Goal: Information Seeking & Learning: Learn about a topic

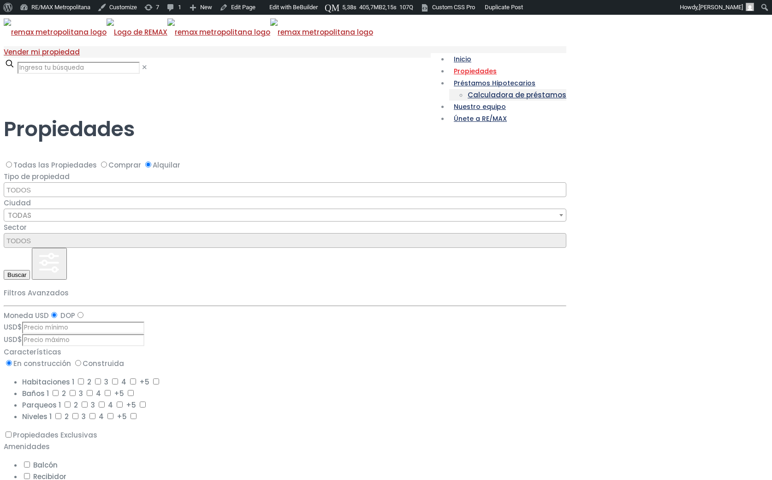
select select
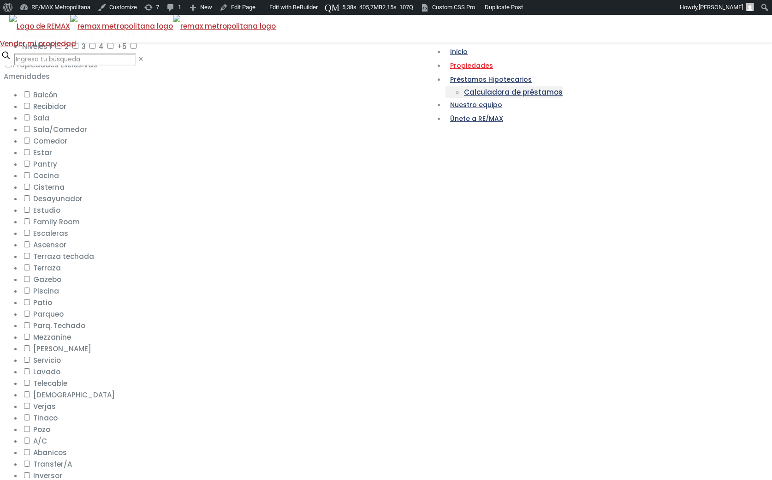
scroll to position [381, 0]
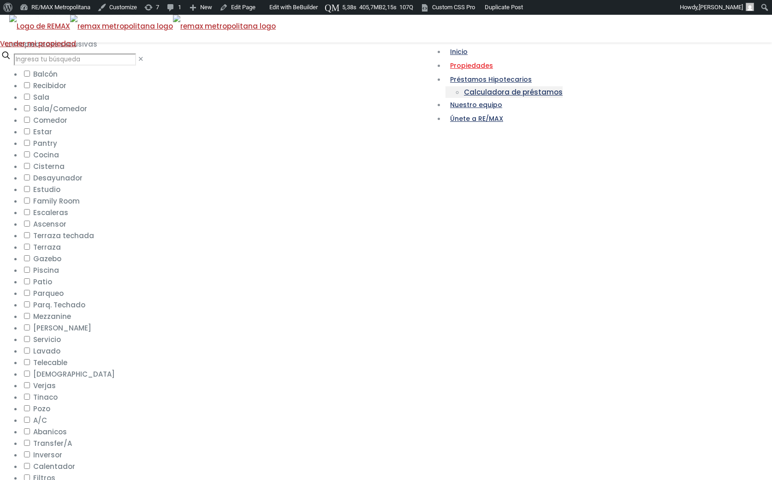
radio input "false"
select select
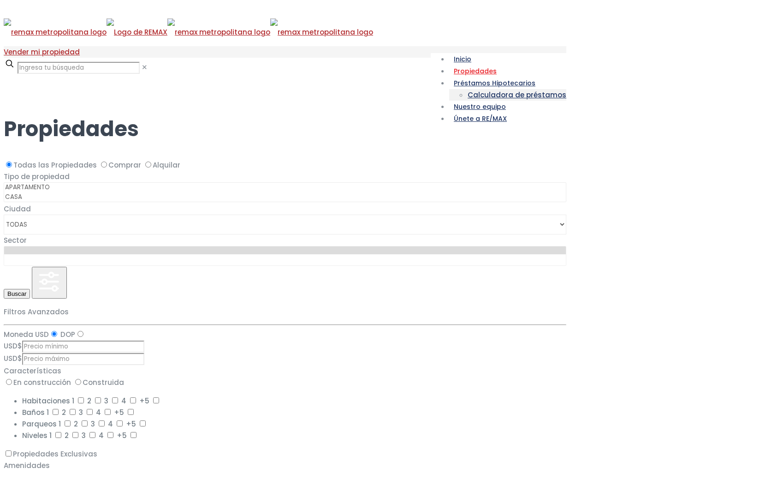
select select
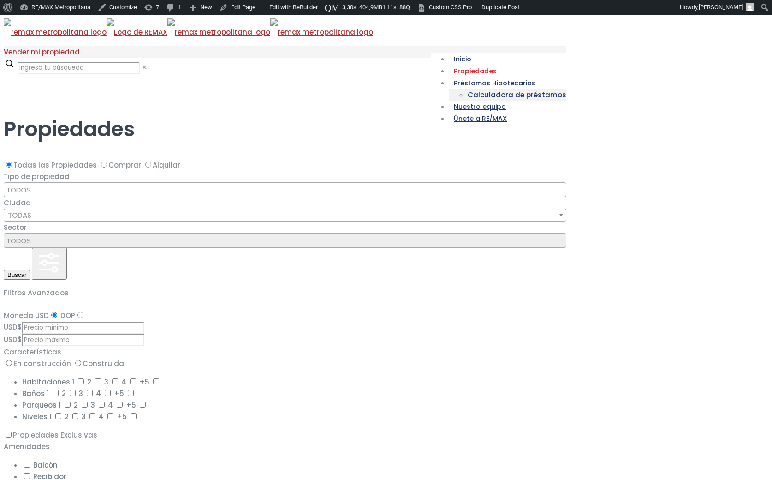
click at [43, 91] on div at bounding box center [290, 91] width 572 height 0
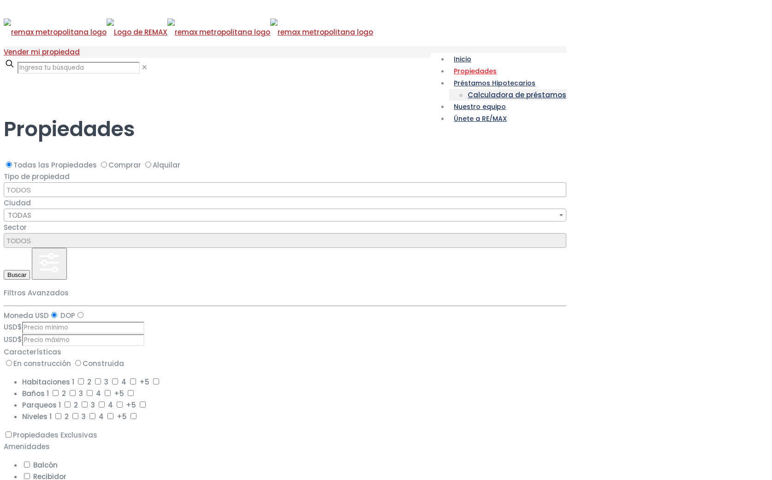
select select
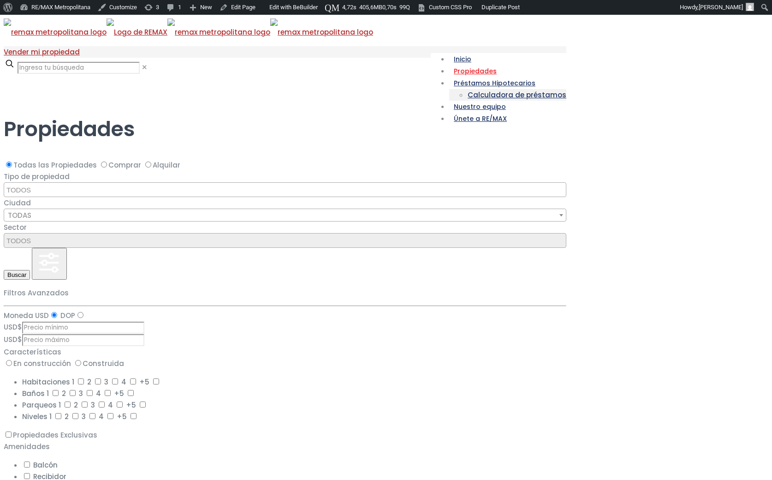
select select "148"
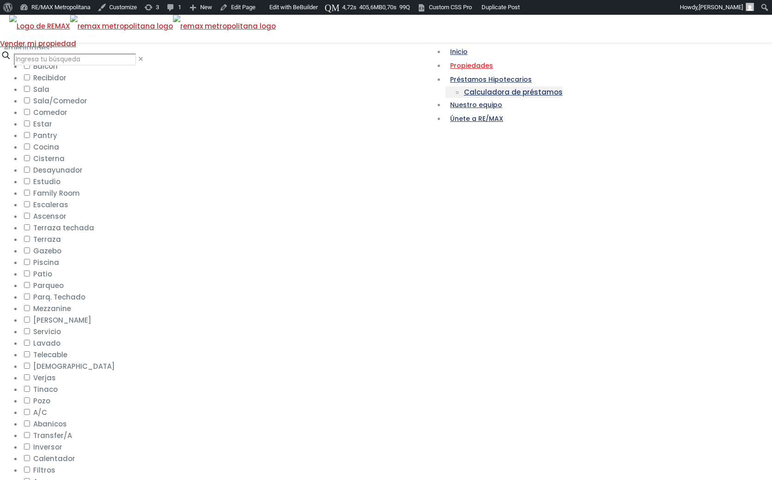
scroll to position [389, 0]
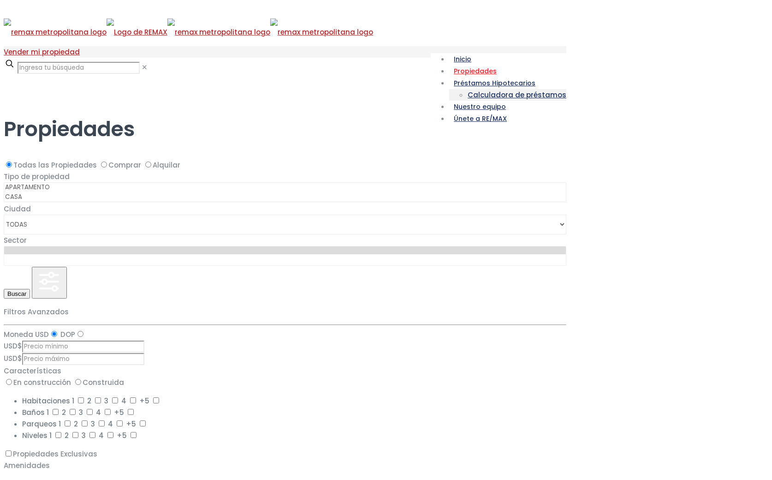
select select
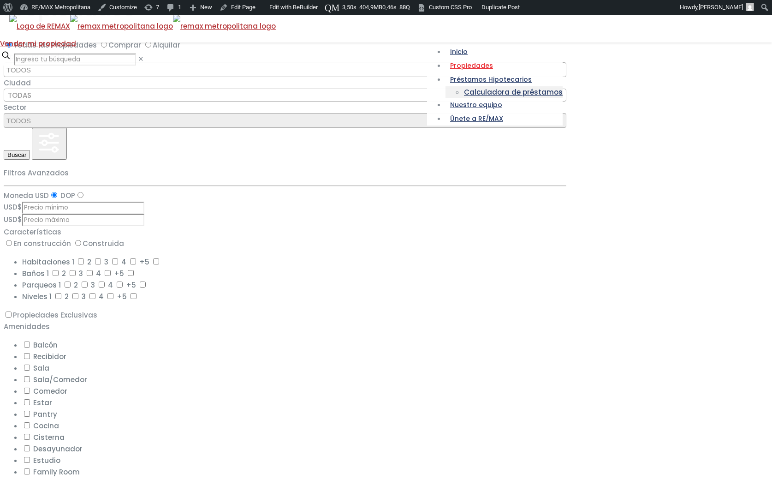
scroll to position [198, 0]
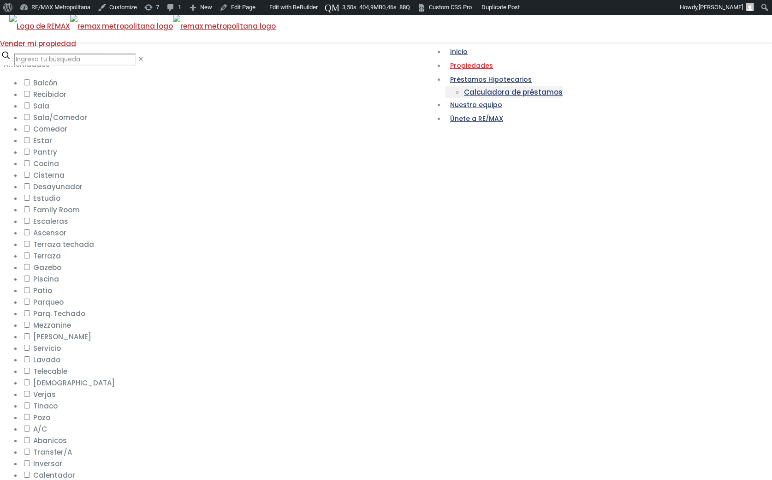
scroll to position [375, 0]
checkbox input "true"
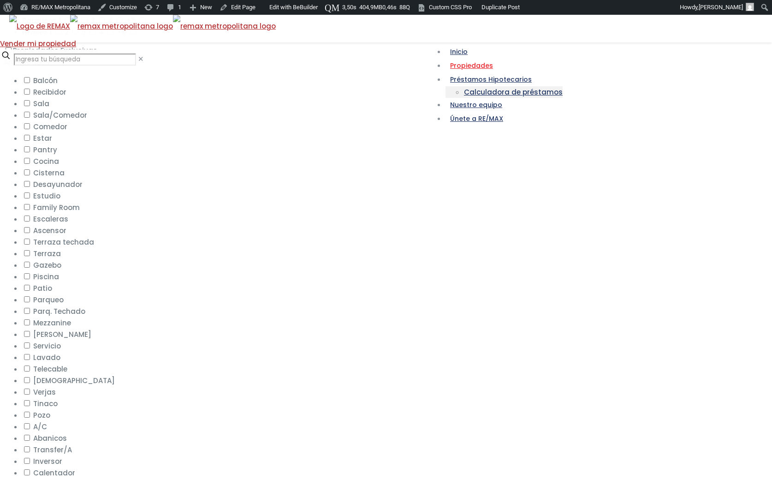
checkbox input "true"
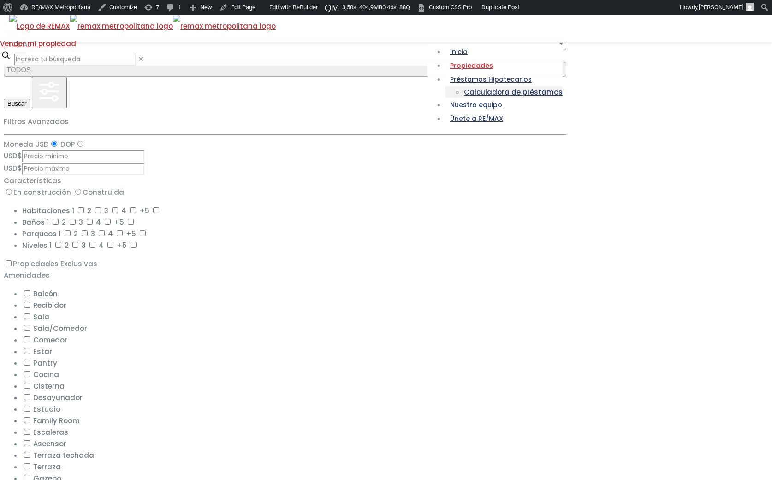
scroll to position [151, 0]
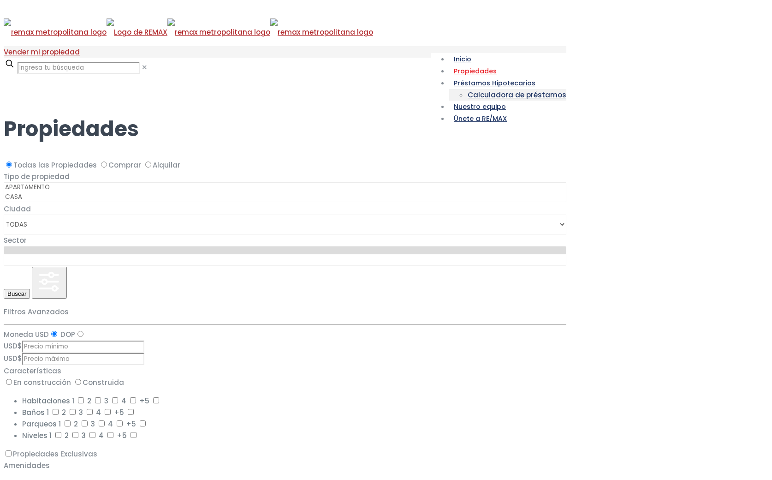
select select
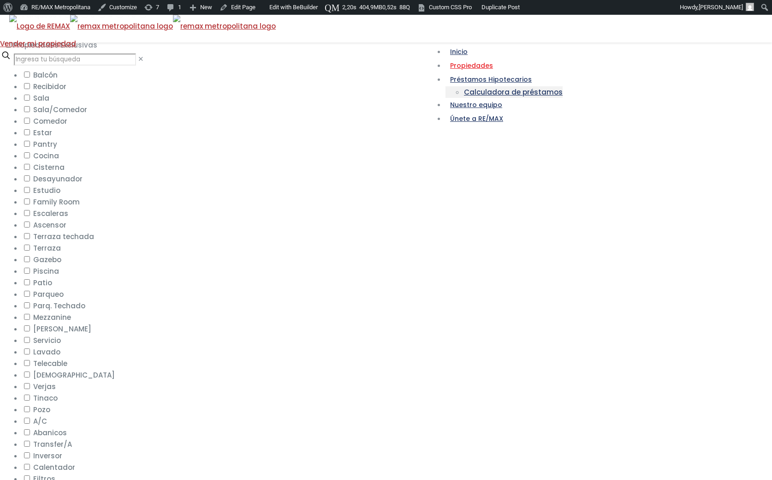
scroll to position [393, 0]
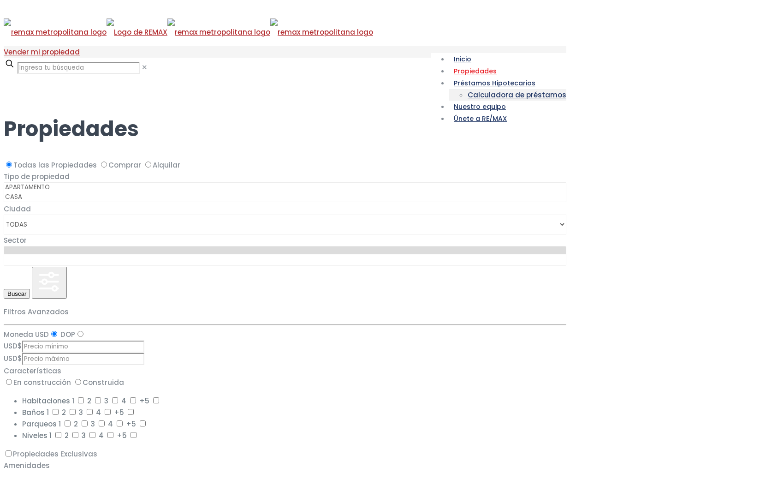
select select
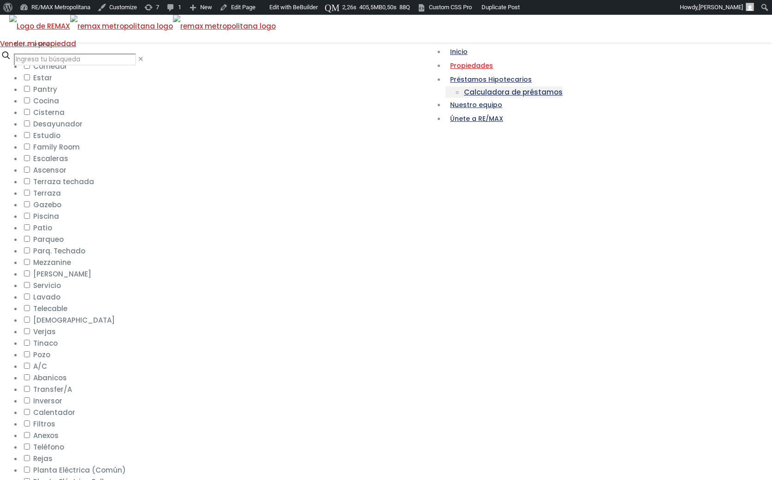
scroll to position [435, 0]
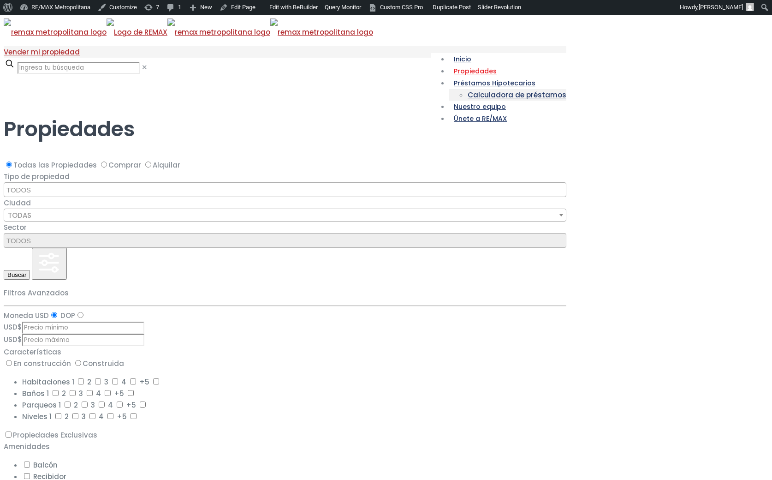
select select
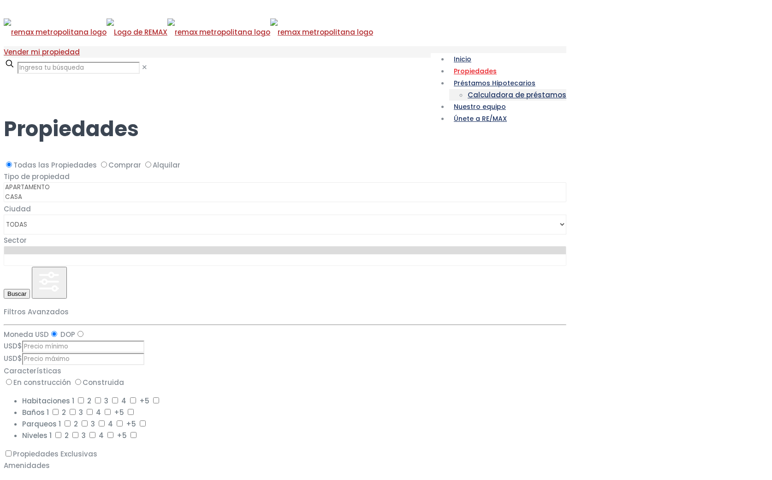
select select
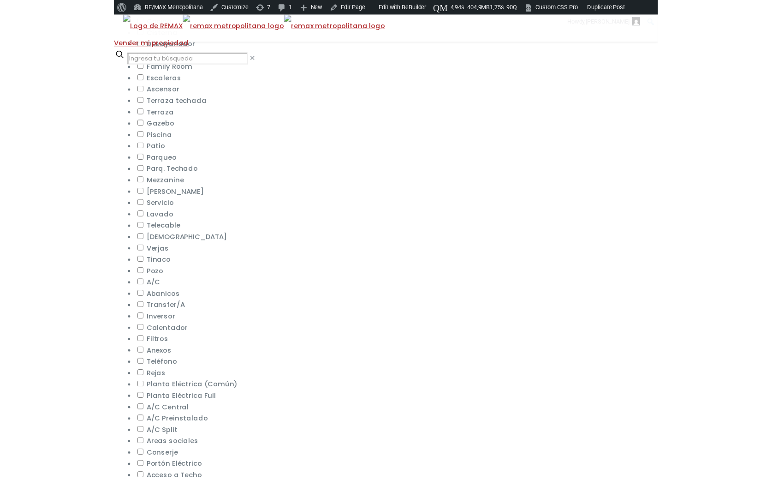
scroll to position [1246, 0]
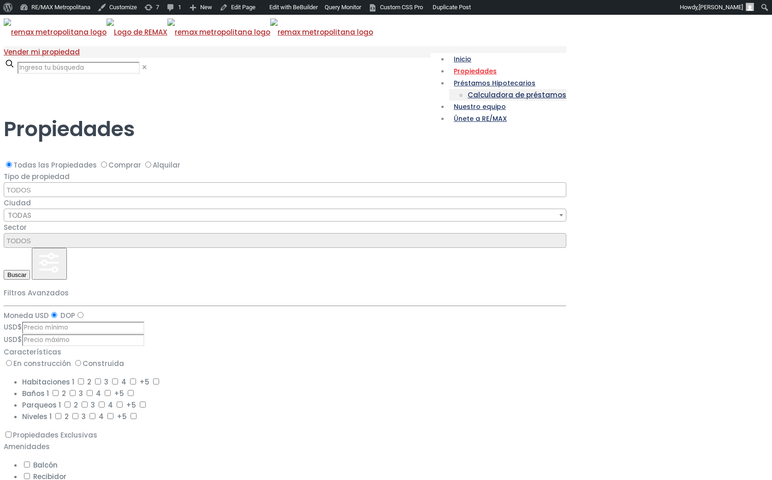
select select
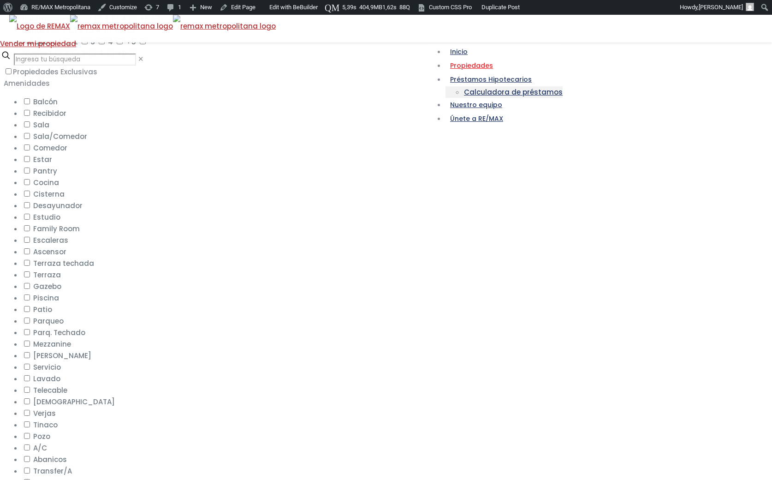
scroll to position [355, 0]
checkbox input "true"
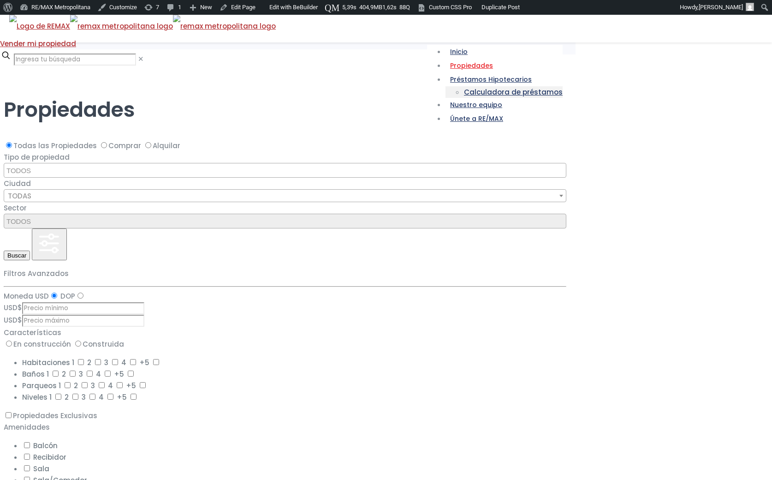
scroll to position [5, 0]
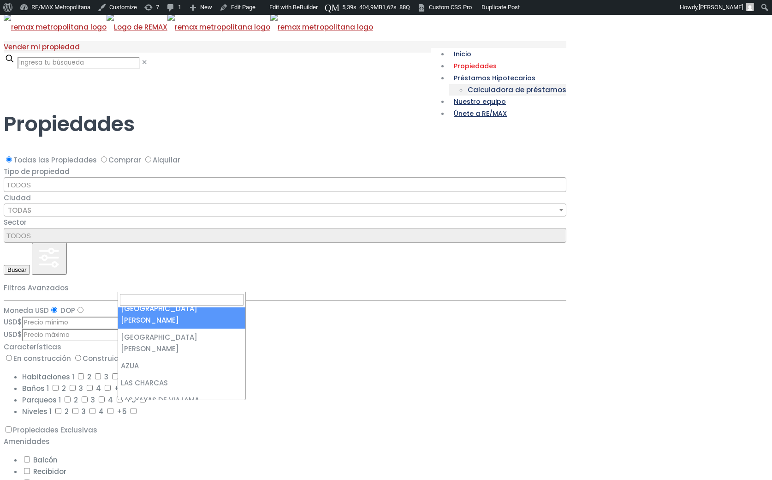
scroll to position [54, 0]
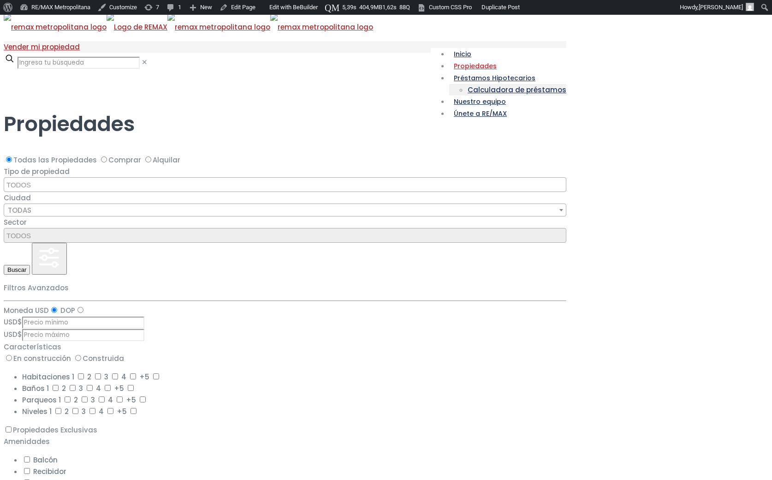
select select "9"
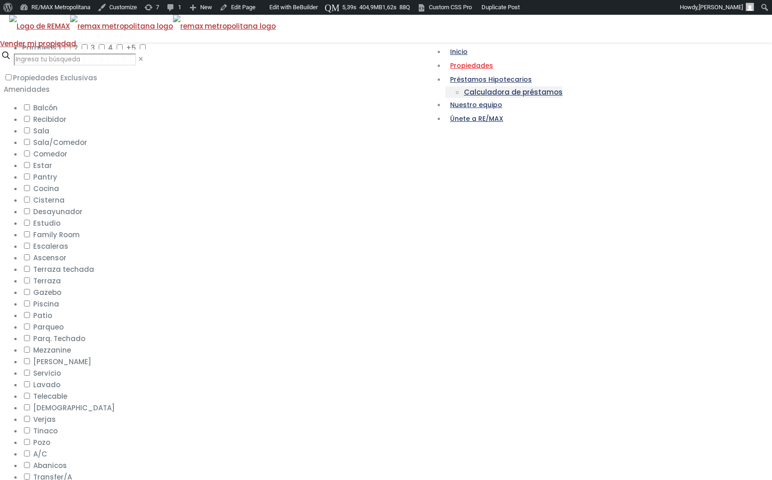
scroll to position [350, 0]
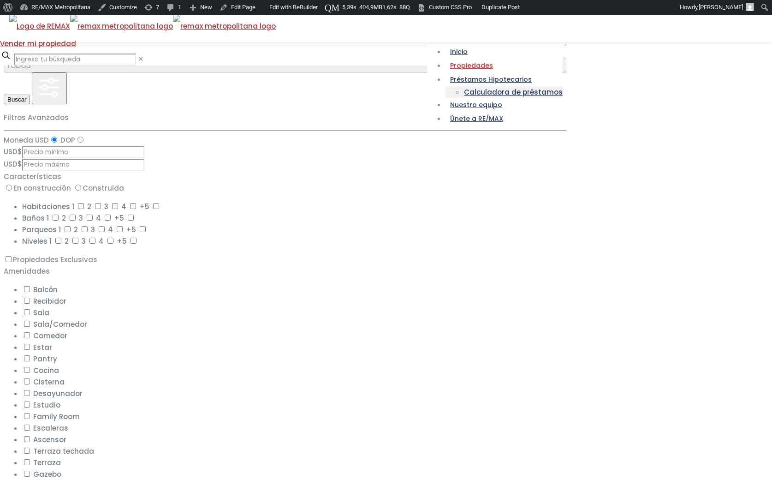
scroll to position [166, 0]
drag, startPoint x: 109, startPoint y: 116, endPoint x: 121, endPoint y: 123, distance: 13.2
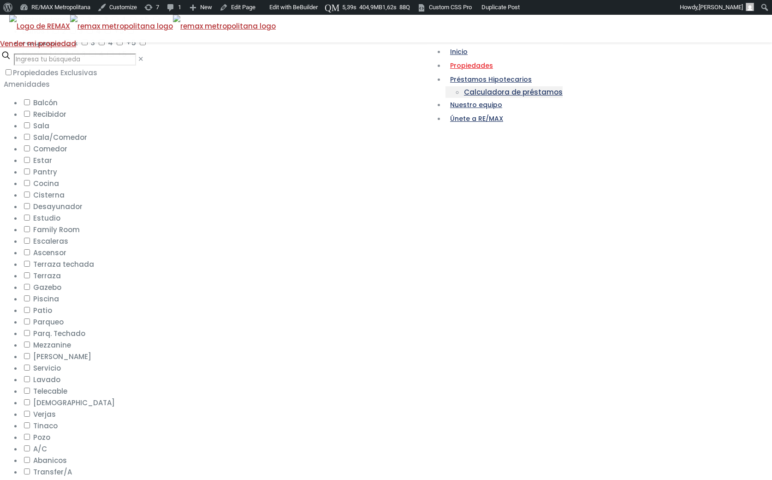
scroll to position [355, 0]
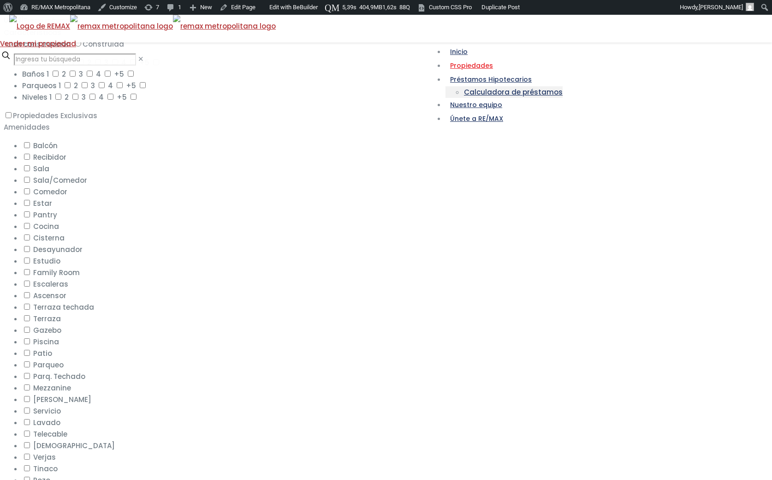
scroll to position [309, 0]
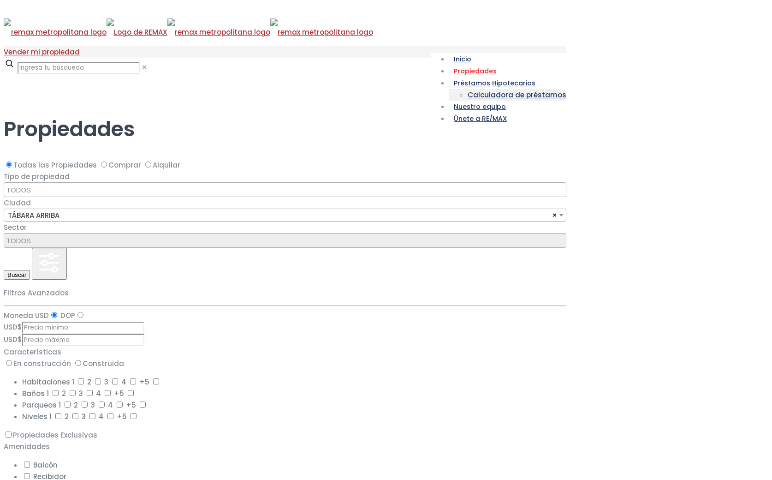
select select
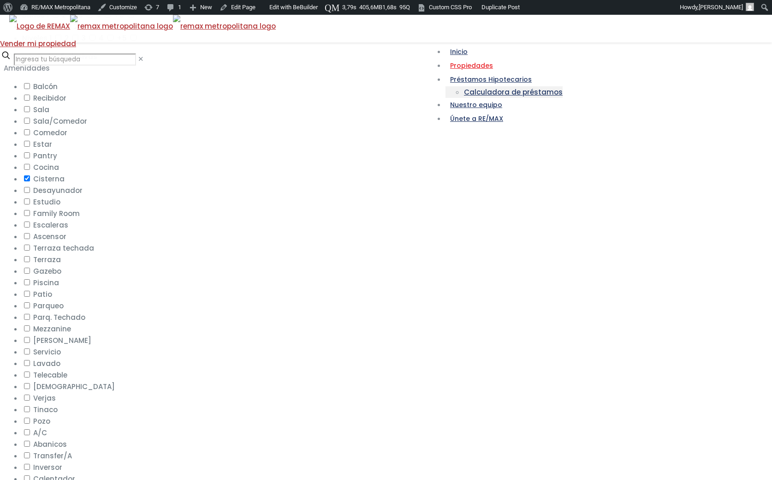
scroll to position [370, 0]
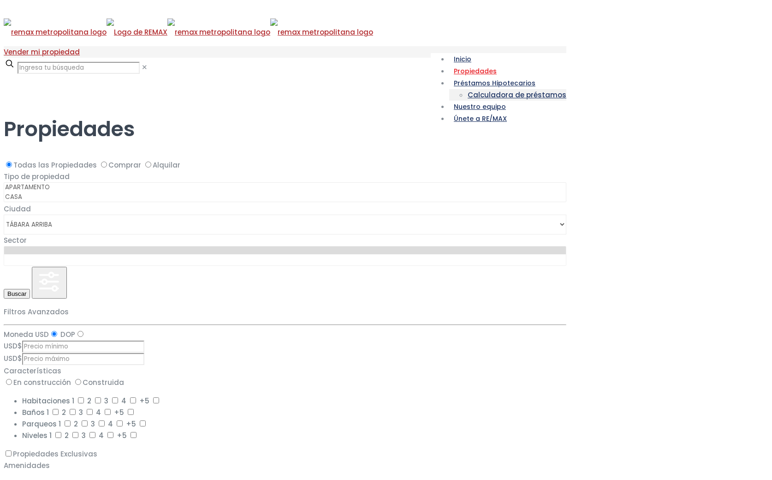
select select
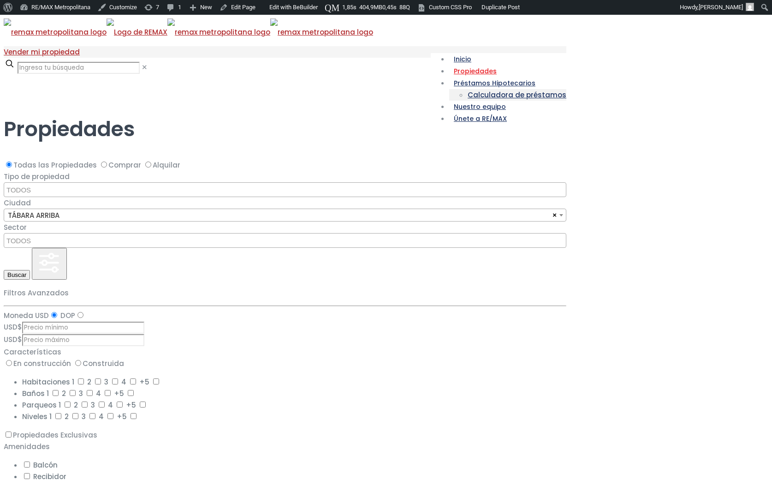
drag, startPoint x: 164, startPoint y: 296, endPoint x: 161, endPoint y: 308, distance: 12.3
select select "1"
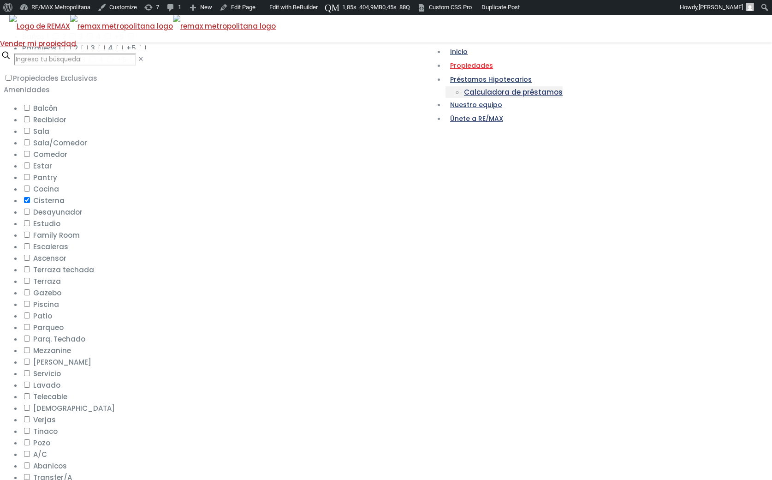
scroll to position [348, 0]
checkbox input "false"
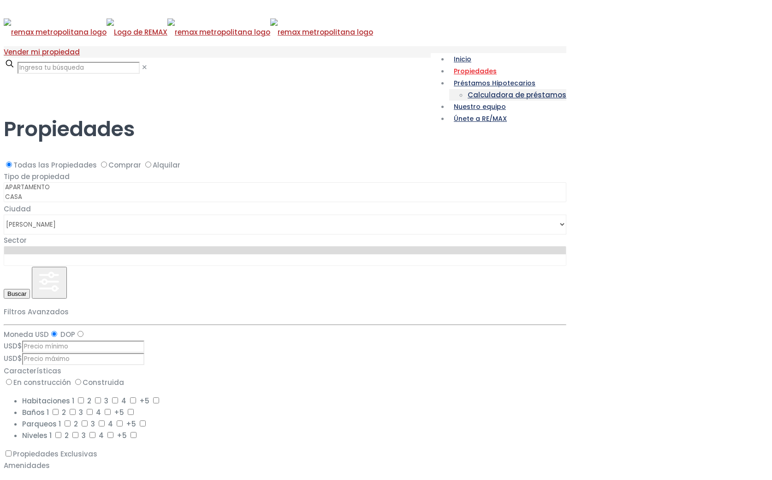
select select
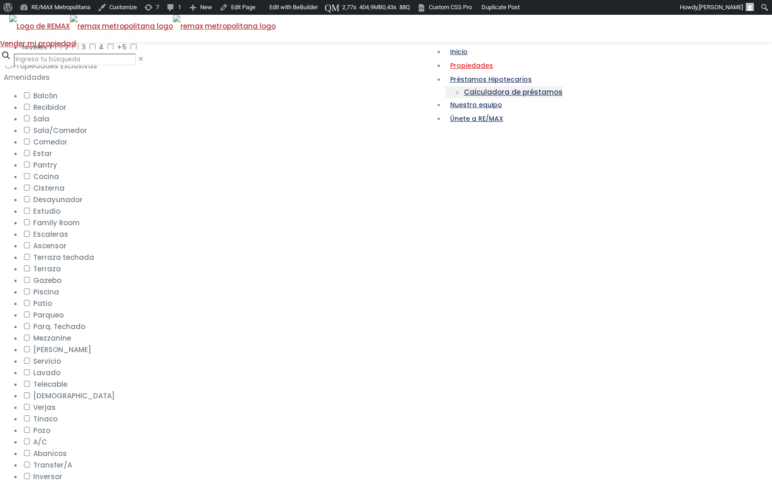
scroll to position [360, 0]
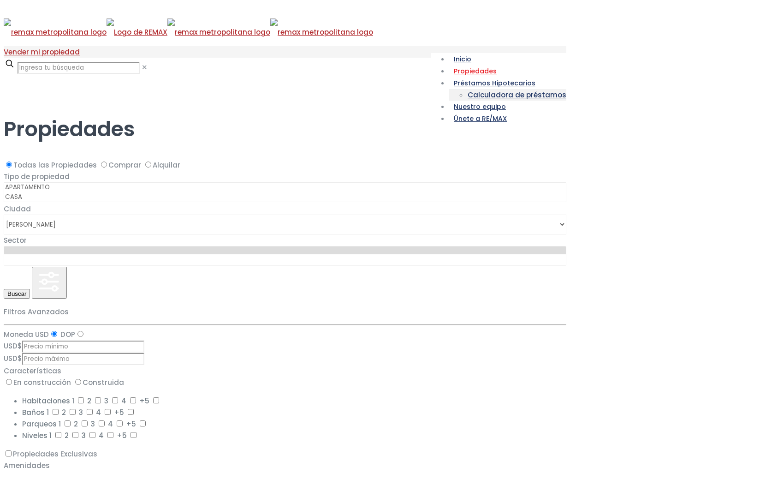
select select
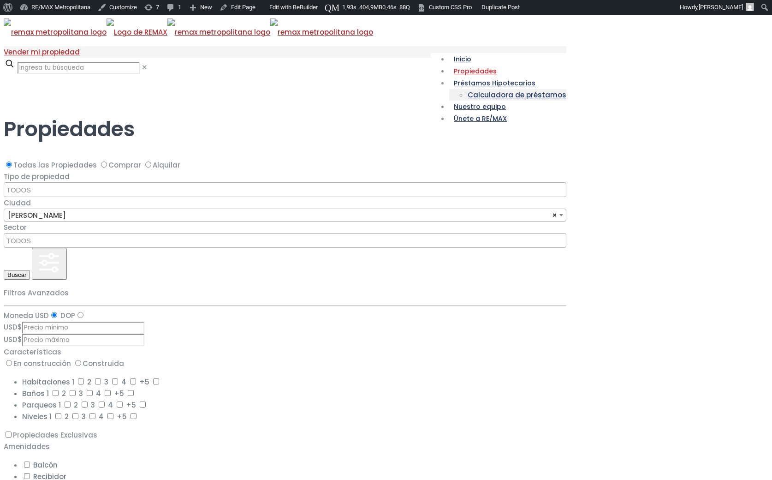
click at [67, 91] on div at bounding box center [290, 91] width 572 height 0
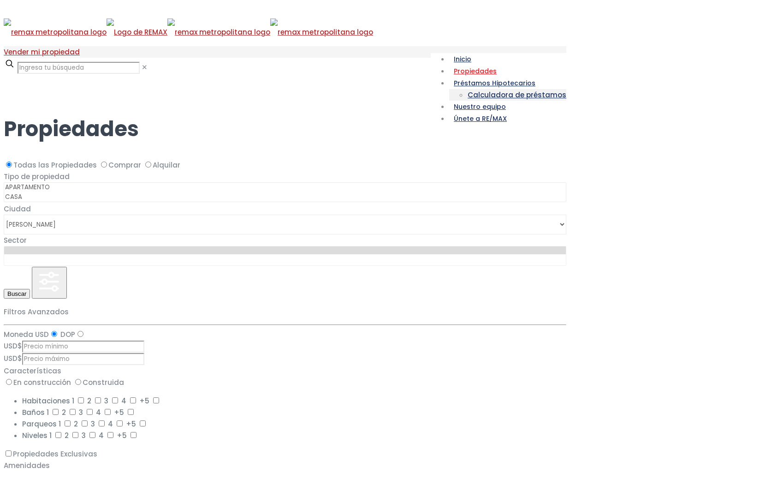
select select
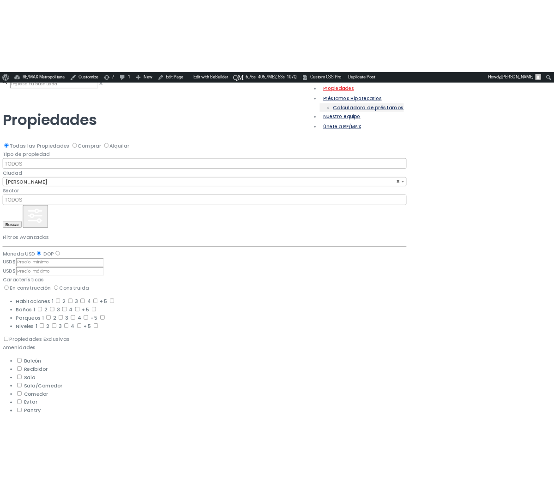
scroll to position [57, 0]
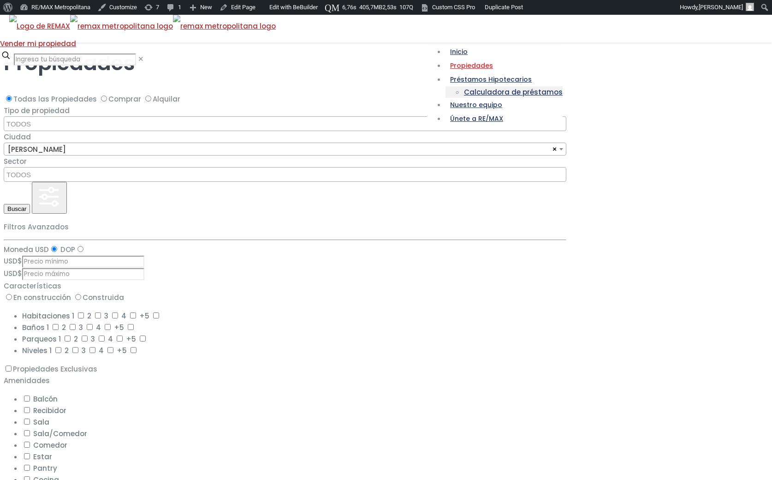
select select "50"
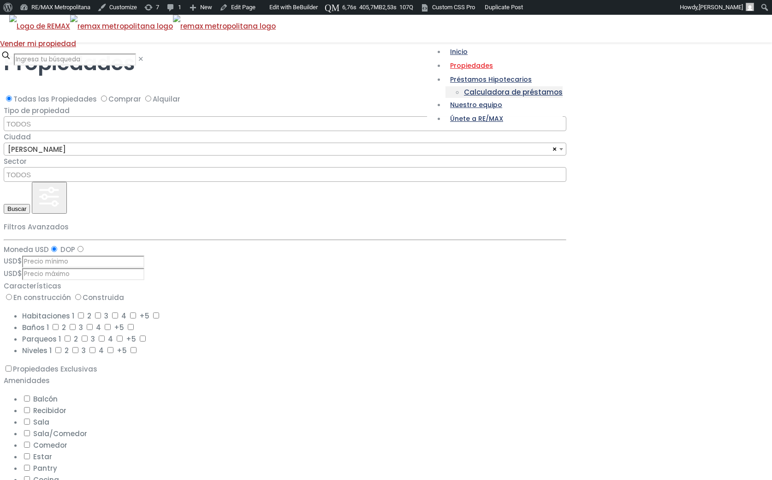
click at [66, 25] on div at bounding box center [290, 25] width 572 height 0
click at [93, 25] on div at bounding box center [290, 25] width 572 height 0
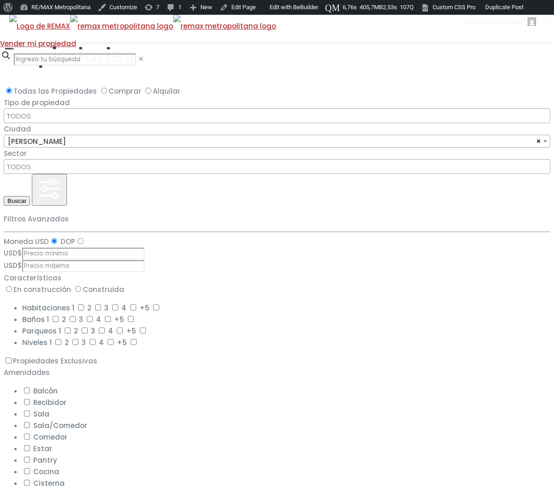
scroll to position [7, 0]
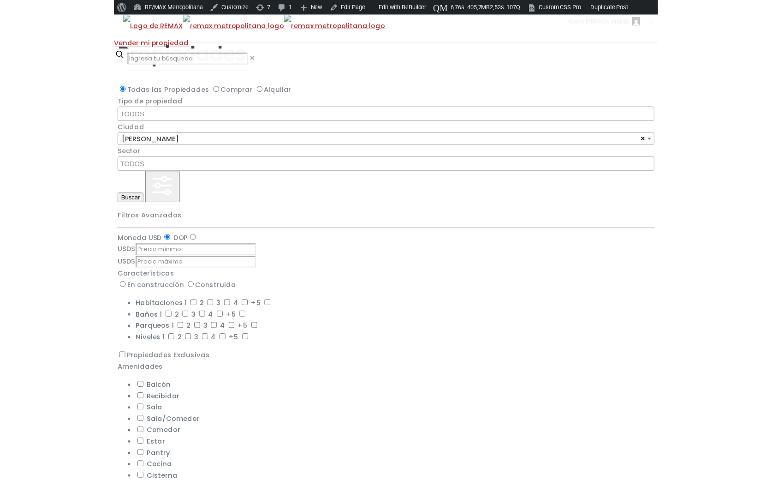
scroll to position [105, 0]
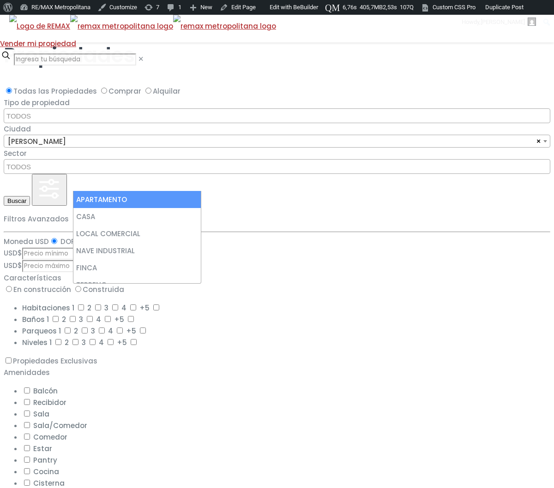
click at [42, 17] on div at bounding box center [277, 17] width 546 height 0
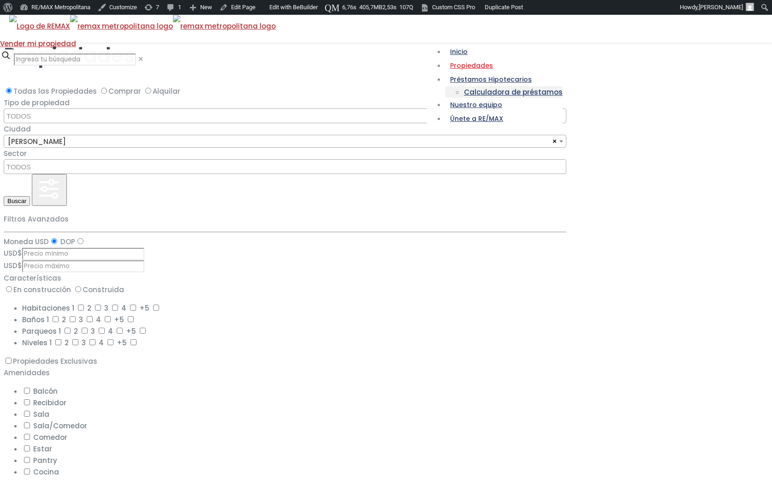
click at [64, 17] on div at bounding box center [290, 17] width 572 height 0
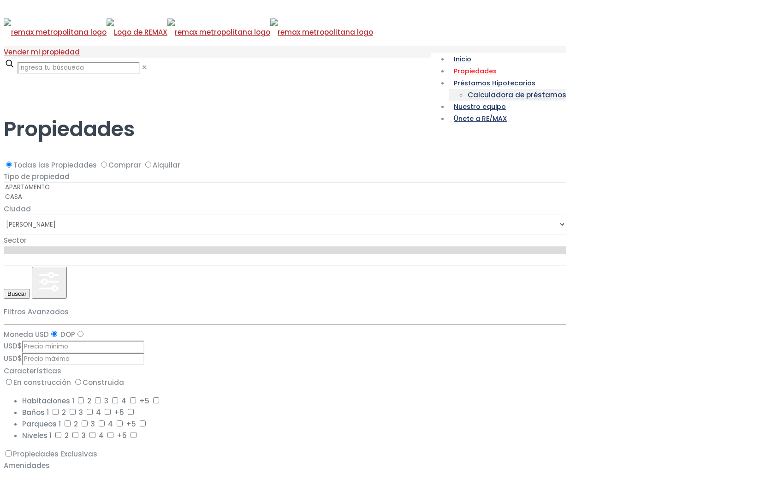
select select
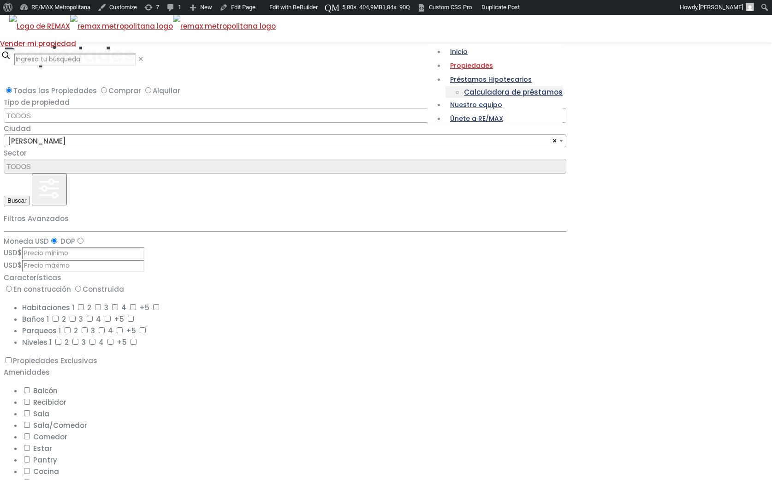
scroll to position [65, 0]
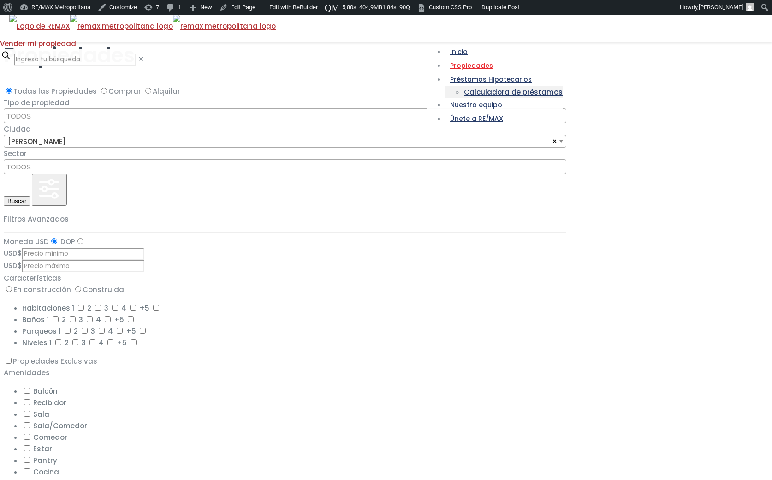
select select "222"
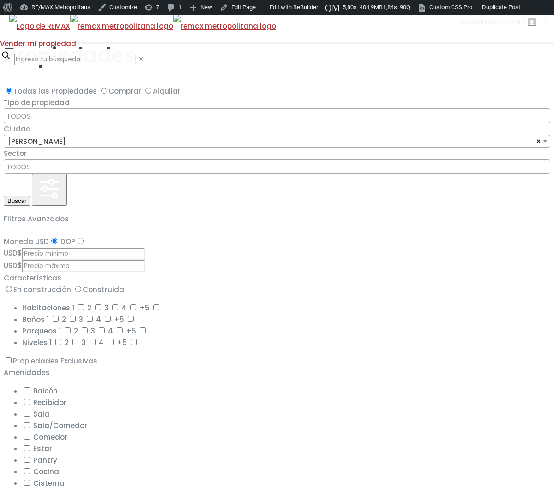
click at [43, 17] on div at bounding box center [277, 17] width 546 height 0
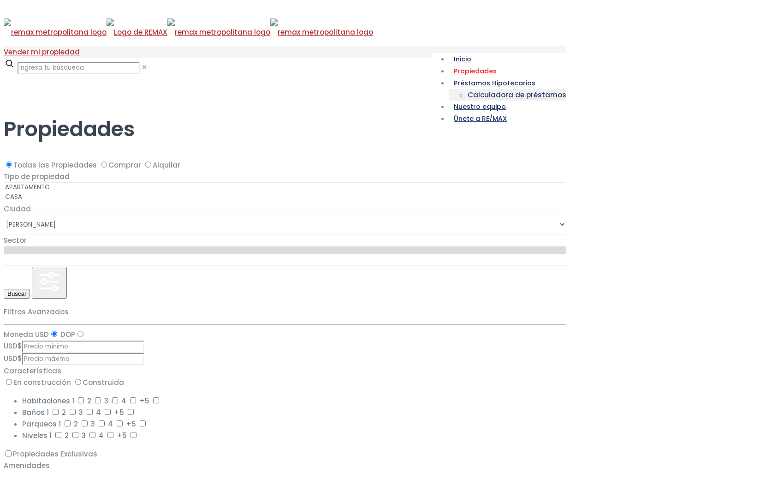
select select
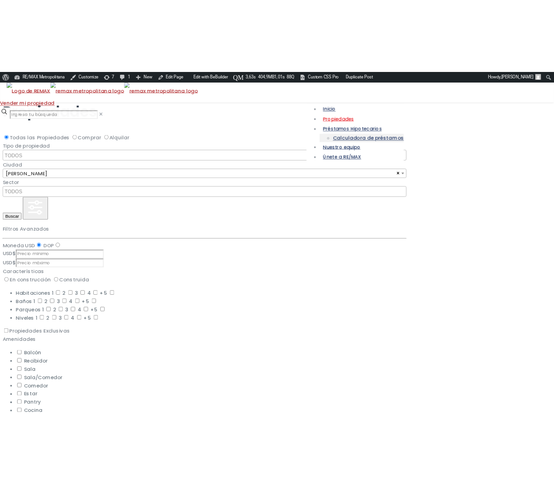
scroll to position [21, 0]
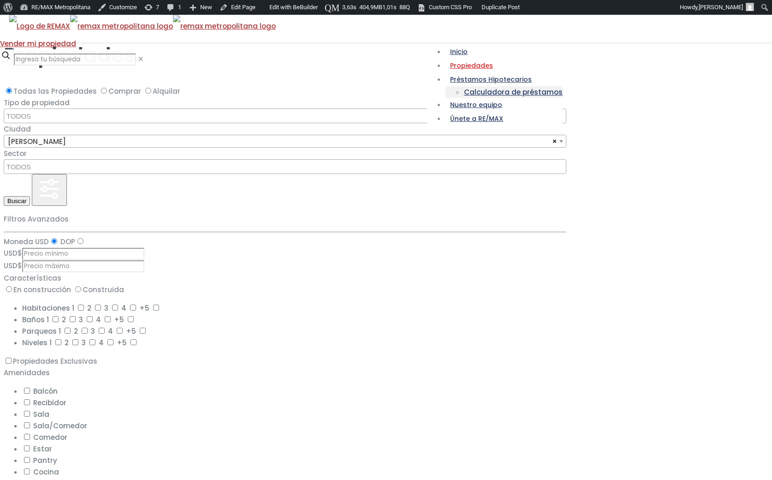
select select "165"
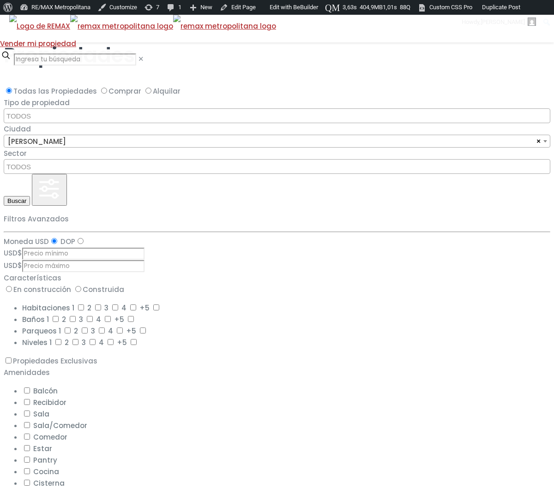
click at [37, 17] on div at bounding box center [277, 17] width 546 height 0
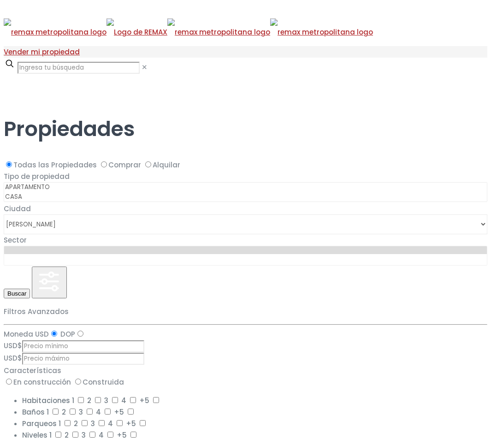
select select
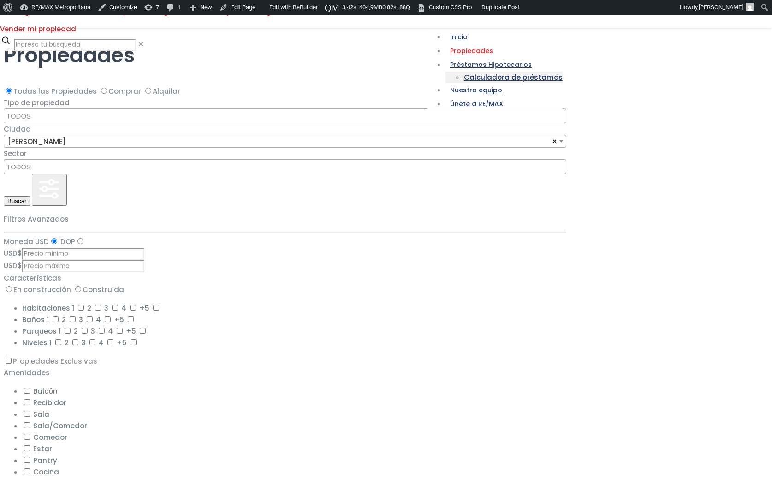
select select "222"
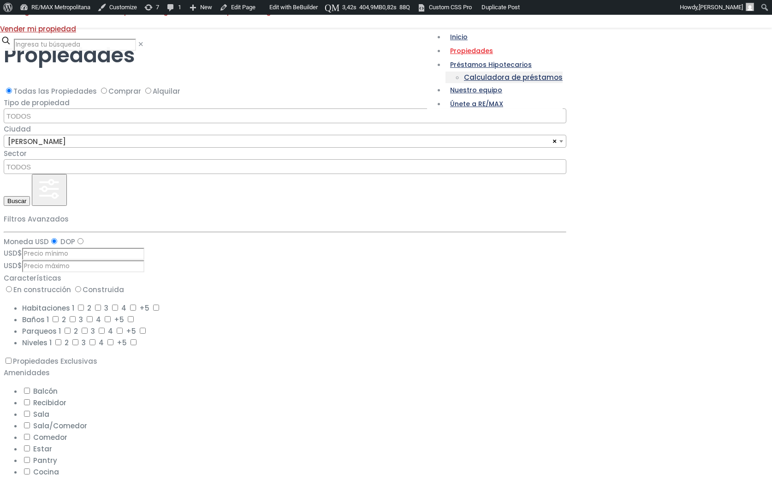
scroll to position [11, 0]
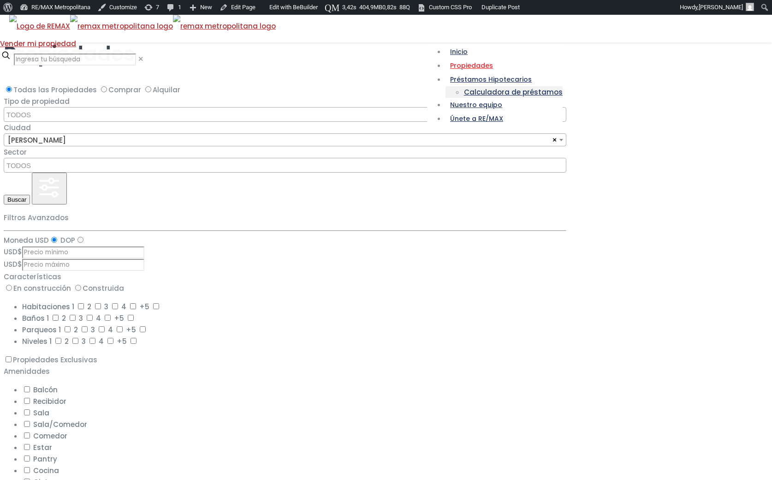
scroll to position [137, 0]
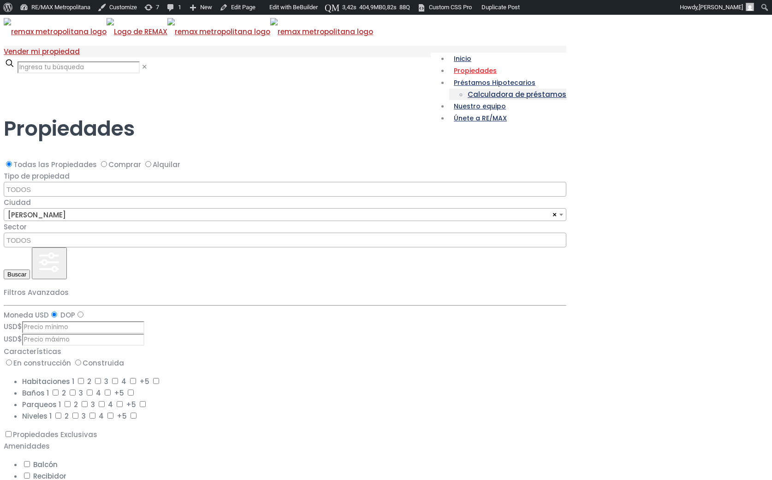
scroll to position [0, 0]
click at [86, 91] on div at bounding box center [290, 91] width 572 height 0
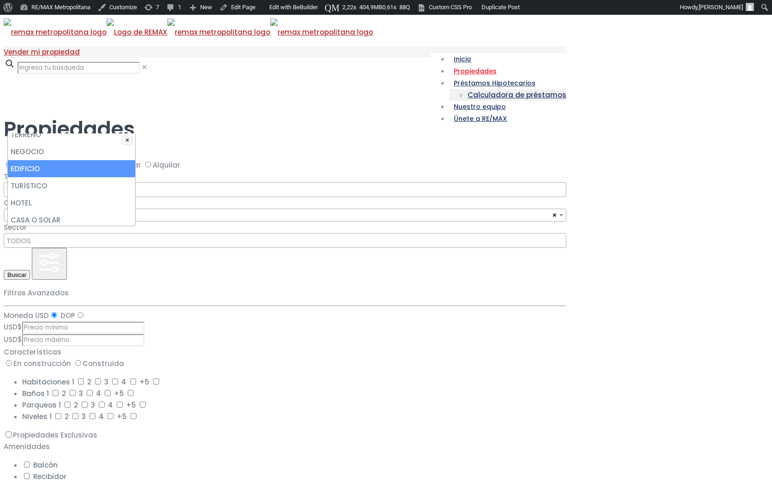
scroll to position [93, 0]
click at [135, 177] on li "EDIFICIO" at bounding box center [71, 168] width 127 height 17
select select "building"
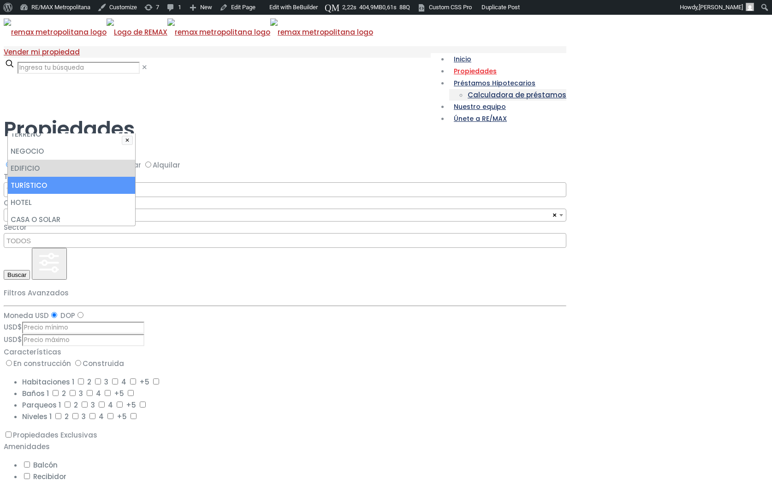
click at [135, 194] on li "TURíSTICO" at bounding box center [71, 185] width 127 height 17
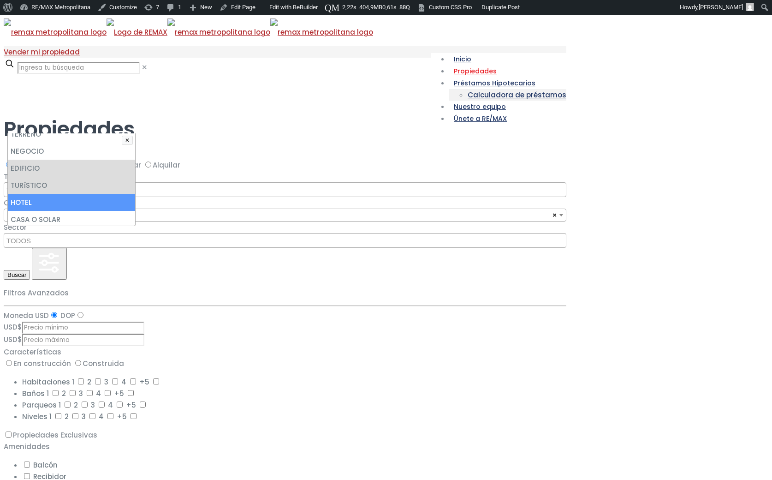
click at [135, 211] on li "HOTEL" at bounding box center [71, 202] width 127 height 17
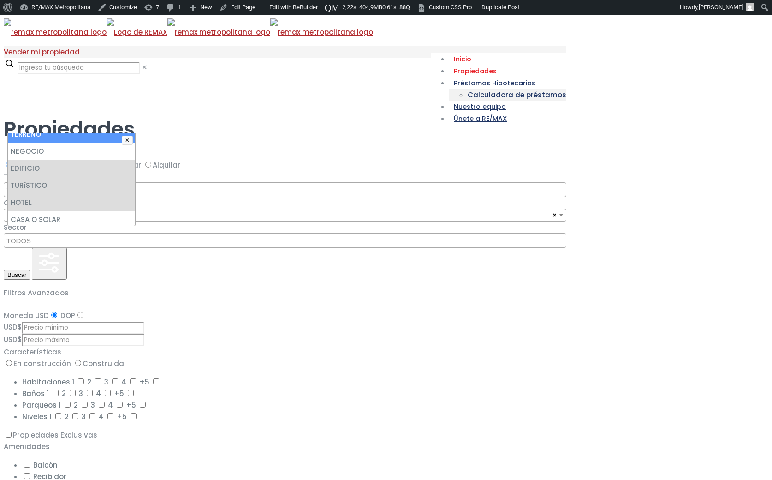
click at [449, 54] on span "Inicio" at bounding box center [462, 58] width 27 height 9
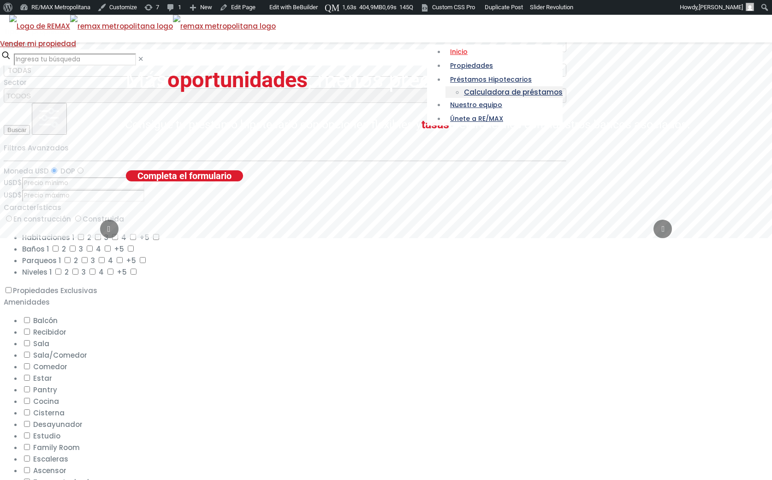
scroll to position [59, 0]
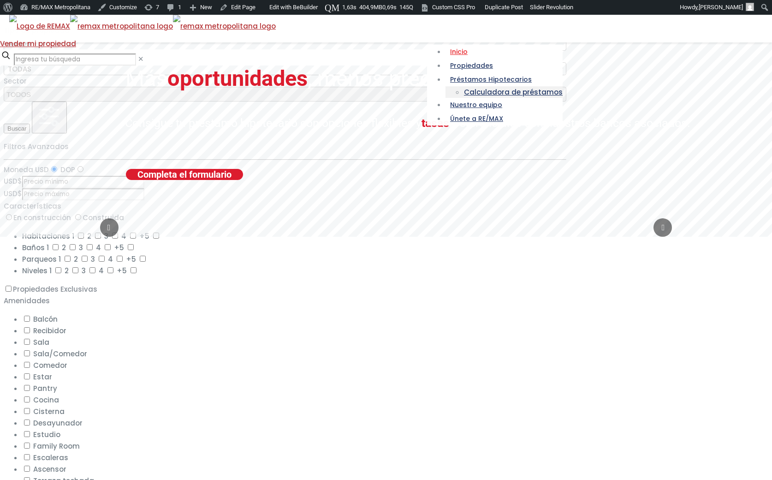
click at [167, 48] on textarea "Search" at bounding box center [286, 44] width 560 height 8
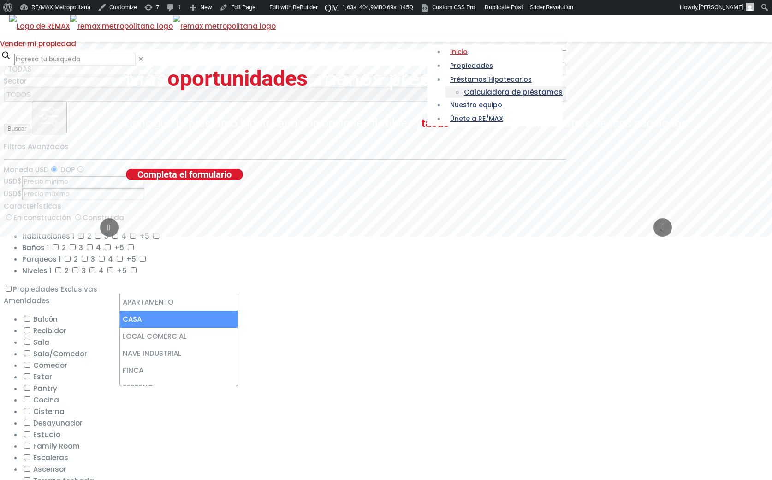
select select "house"
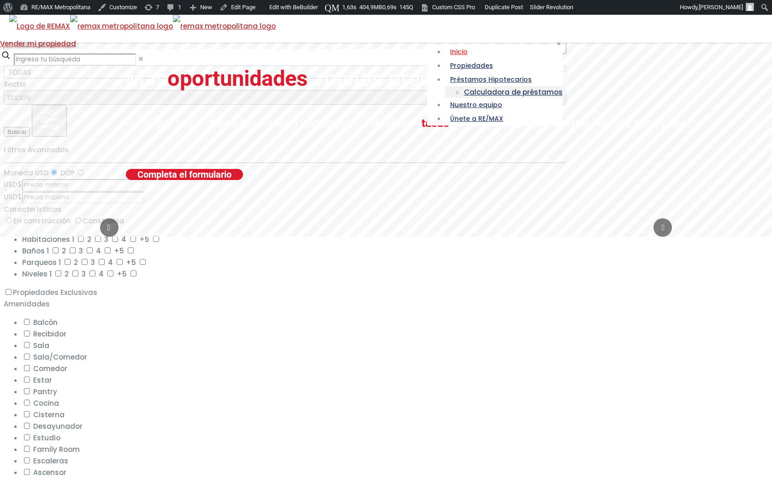
scroll to position [11, 0]
click at [78, 50] on ul "× Seleccionados: 1" at bounding box center [41, 46] width 74 height 10
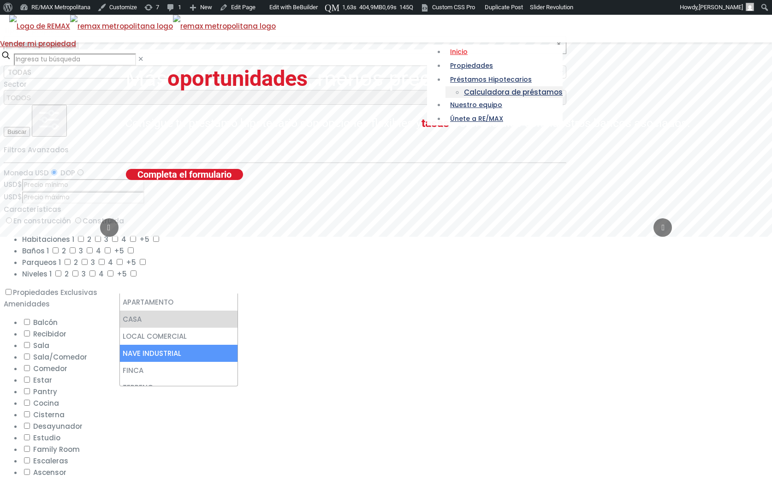
click at [66, 13] on div at bounding box center [290, 13] width 572 height 0
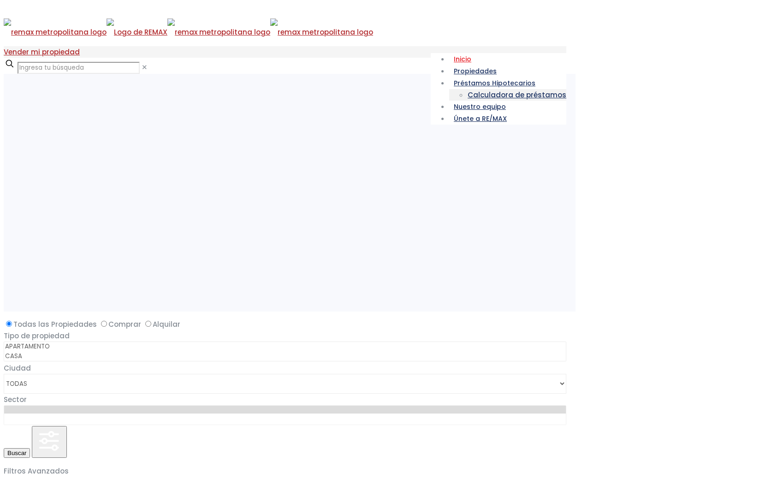
select select
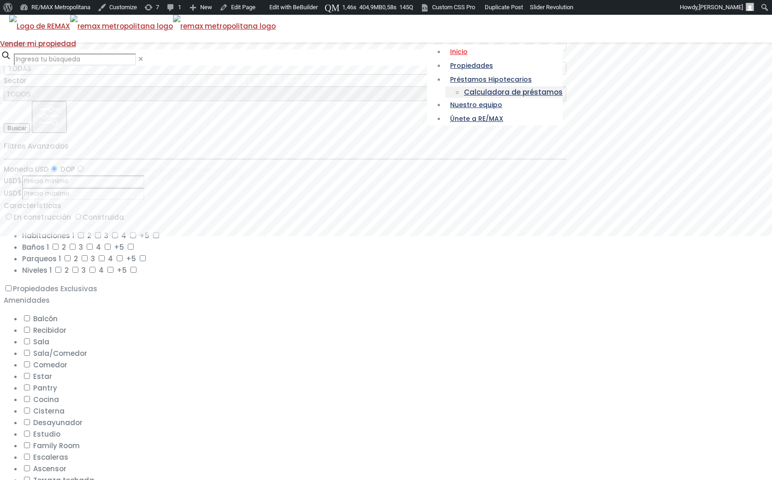
scroll to position [59, 0]
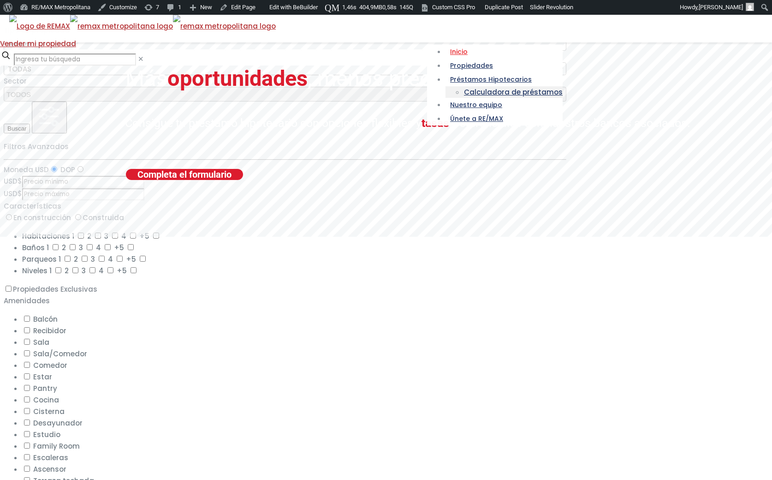
click at [206, 51] on span at bounding box center [285, 43] width 563 height 15
click at [42, 13] on div at bounding box center [290, 13] width 572 height 0
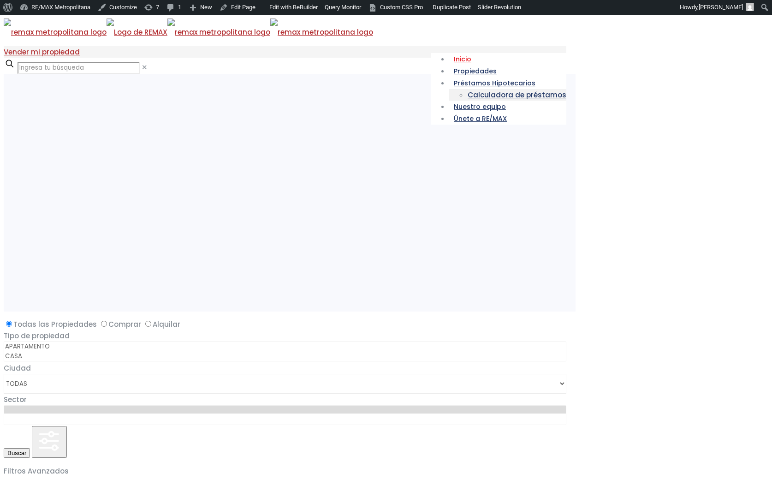
select select
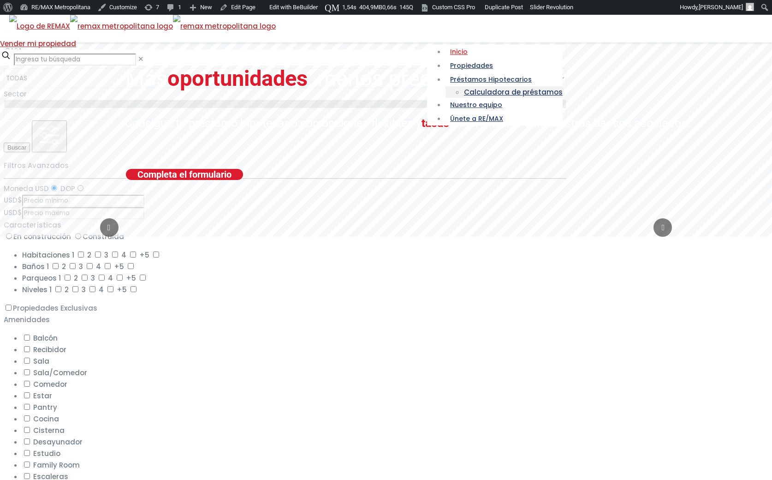
click at [70, 13] on div at bounding box center [290, 13] width 572 height 0
click at [73, 13] on div at bounding box center [290, 13] width 572 height 0
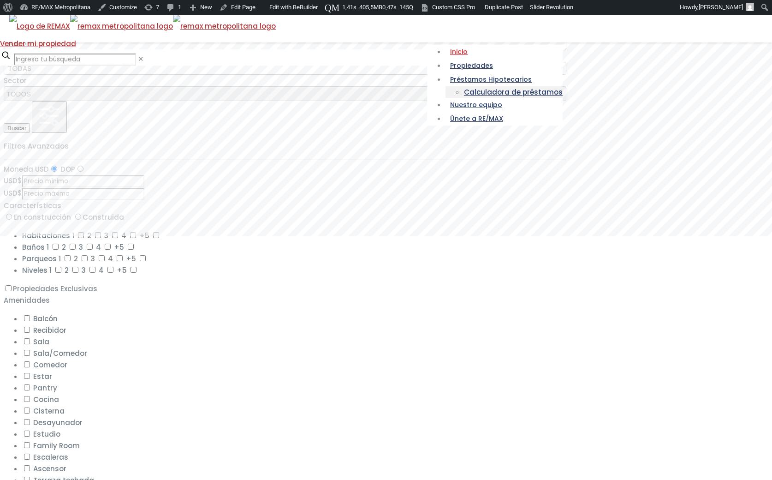
scroll to position [59, 0]
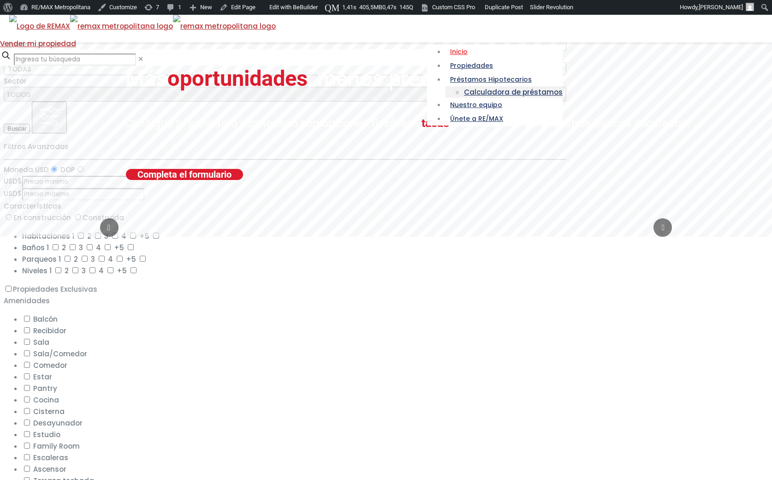
click at [180, 48] on textarea "Search" at bounding box center [286, 44] width 560 height 8
select select "apartment"
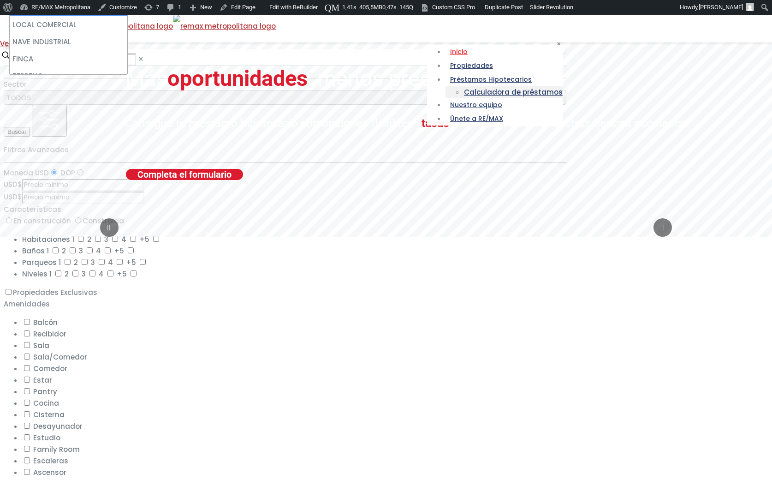
click at [127, 16] on li "CASA" at bounding box center [69, 7] width 118 height 17
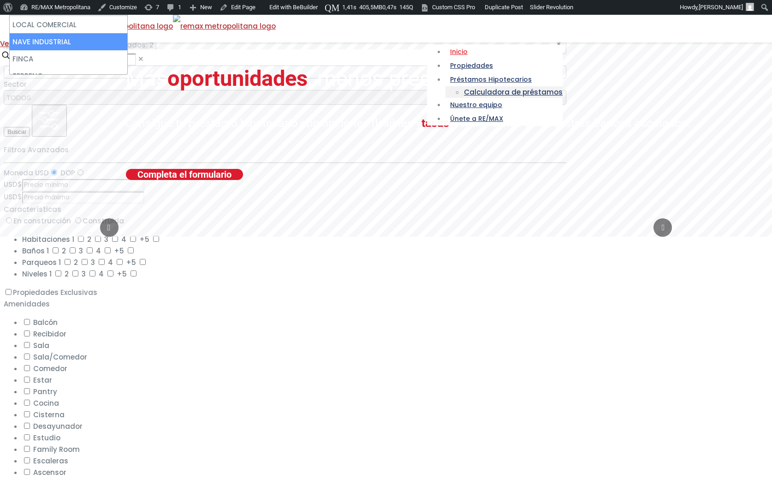
click at [127, 50] on li "NAVE INDUSTRIAL" at bounding box center [69, 41] width 118 height 17
click at [31, 77] on span "TODAS" at bounding box center [20, 72] width 24 height 10
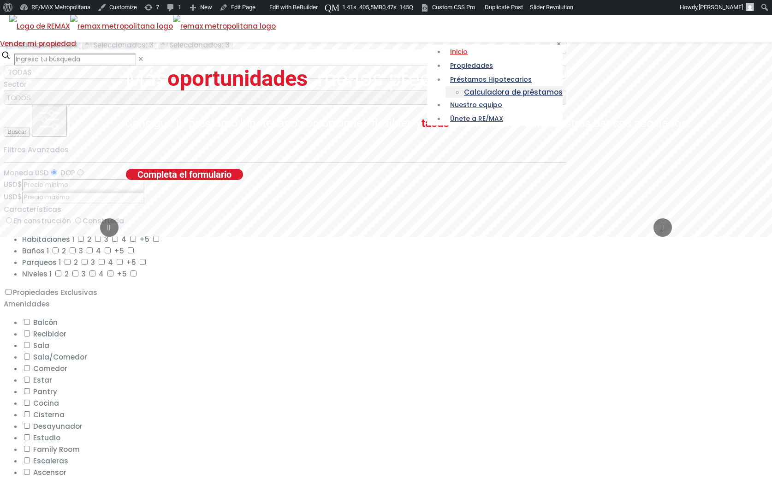
click at [31, 77] on span "TODAS" at bounding box center [20, 72] width 24 height 10
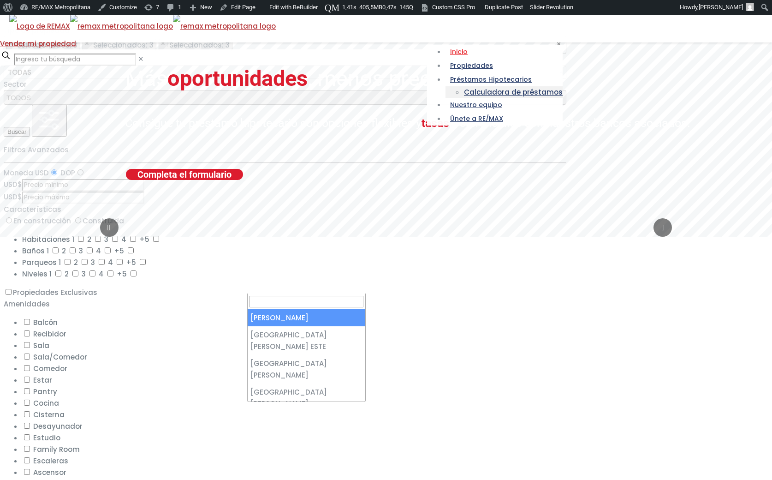
click at [279, 79] on span "TODAS" at bounding box center [285, 72] width 562 height 13
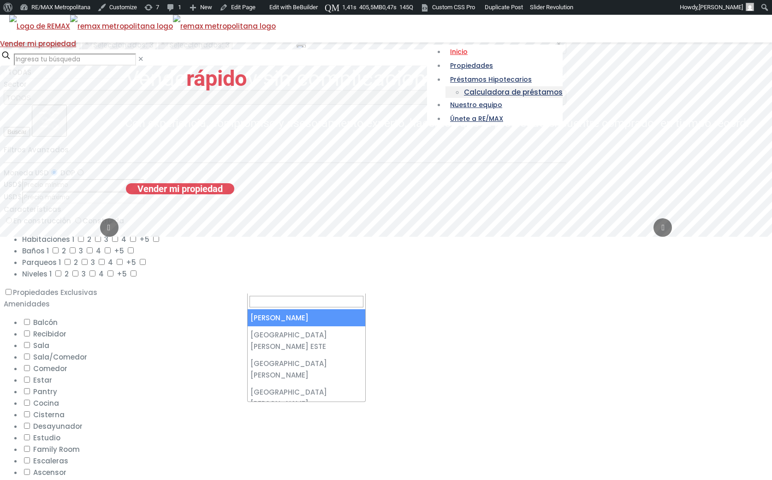
select select "1"
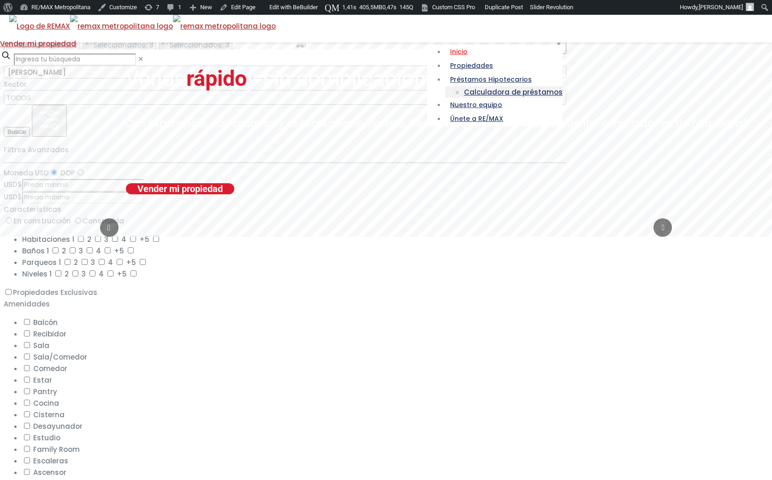
click at [202, 50] on ul "× Seleccionados: 3 × Seleccionados: 3 × Seleccionados: 3" at bounding box center [118, 46] width 228 height 10
click at [414, 102] on textarea "Search" at bounding box center [286, 98] width 560 height 8
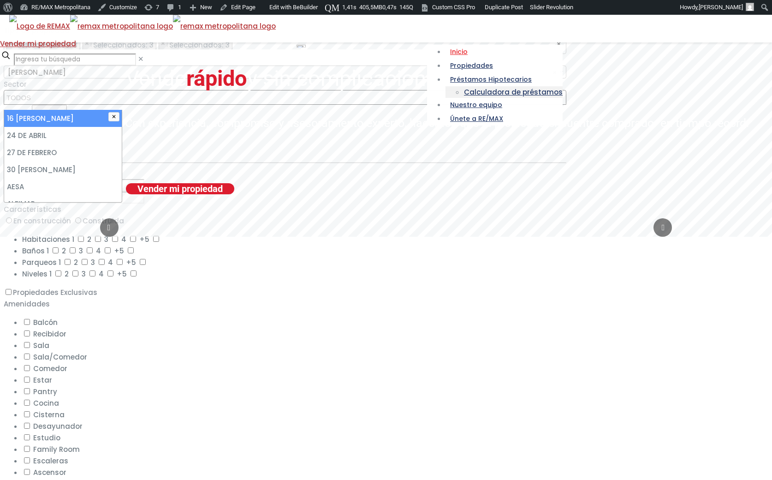
click at [122, 127] on li "16 DE AGOSTO" at bounding box center [63, 118] width 118 height 17
select select "50"
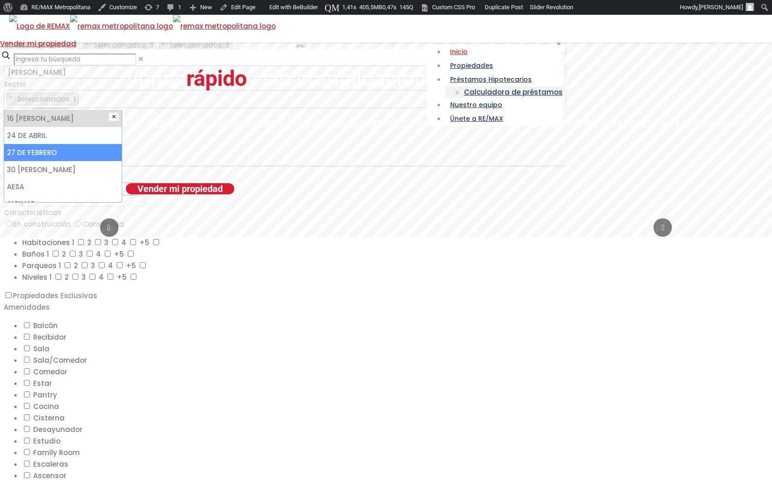
click at [122, 161] on li "27 DE FEBRERO" at bounding box center [63, 152] width 118 height 17
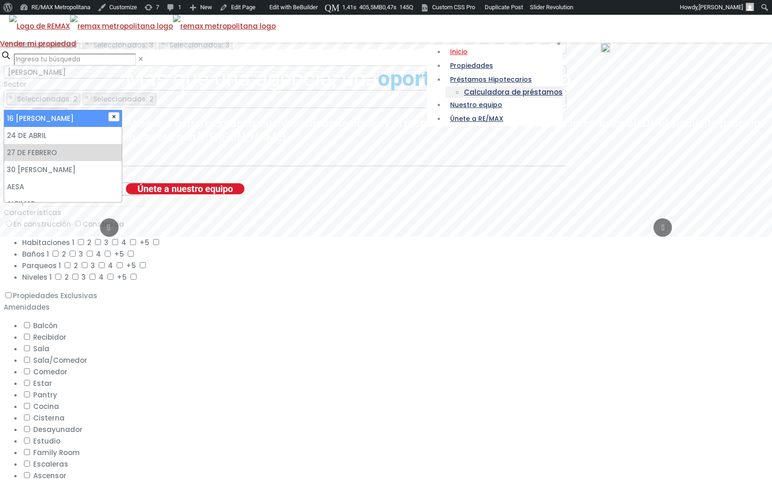
click at [211, 50] on ul "× Seleccionados: 3 × Seleccionados: 3 × Seleccionados: 3" at bounding box center [118, 46] width 228 height 10
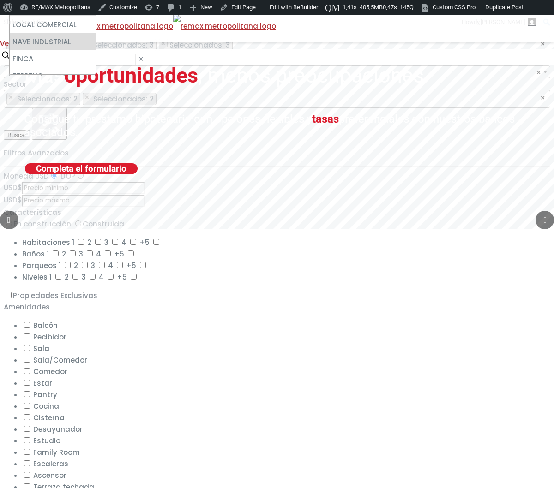
click at [30, 13] on div at bounding box center [277, 13] width 546 height 0
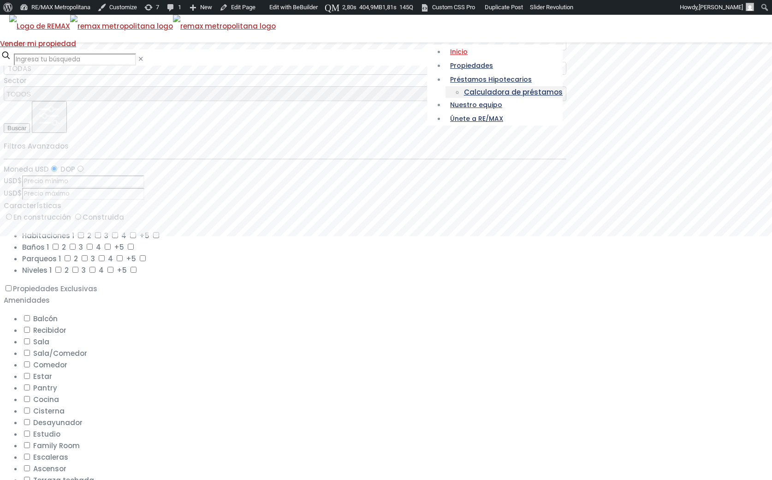
scroll to position [59, 0]
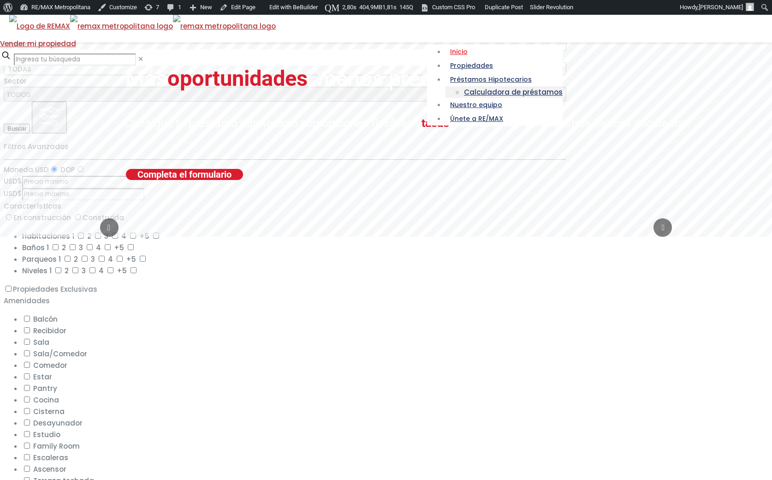
click at [196, 48] on textarea "Search" at bounding box center [286, 44] width 560 height 8
select select "apartment"
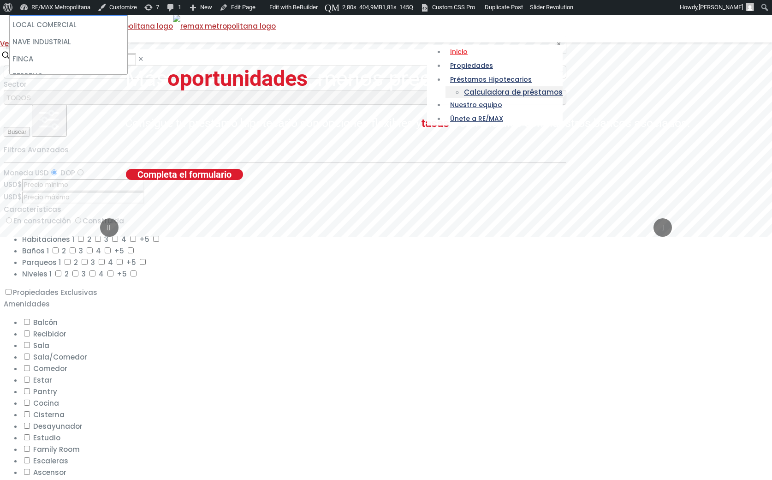
click at [127, 16] on li "CASA" at bounding box center [69, 7] width 118 height 17
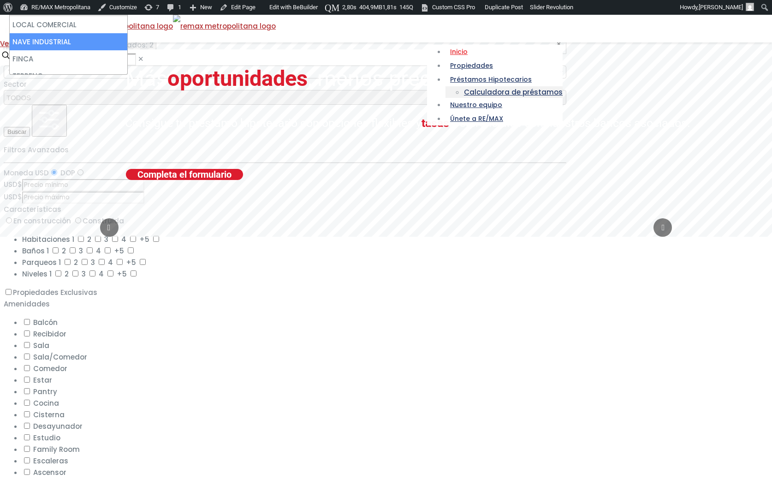
click at [127, 50] on li "NAVE INDUSTRIAL" at bounding box center [69, 41] width 118 height 17
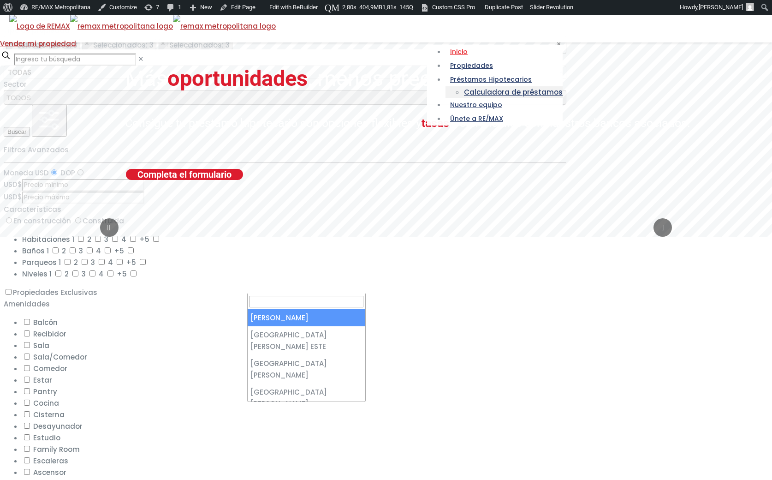
click at [331, 79] on span "TODAS" at bounding box center [285, 72] width 562 height 13
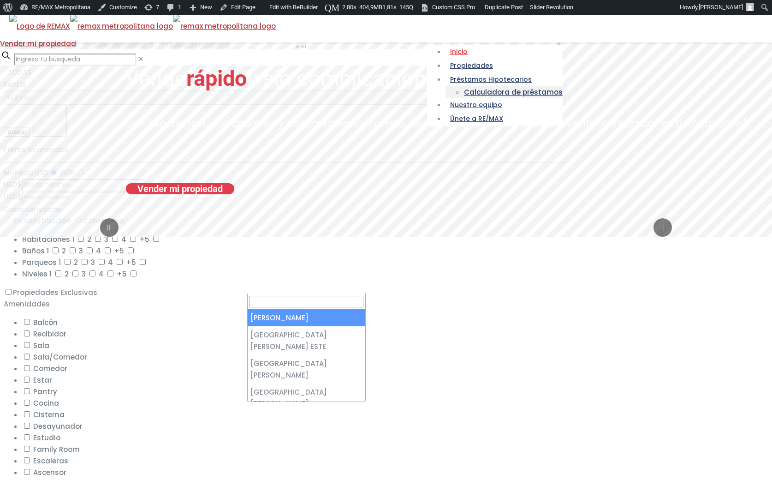
select select "1"
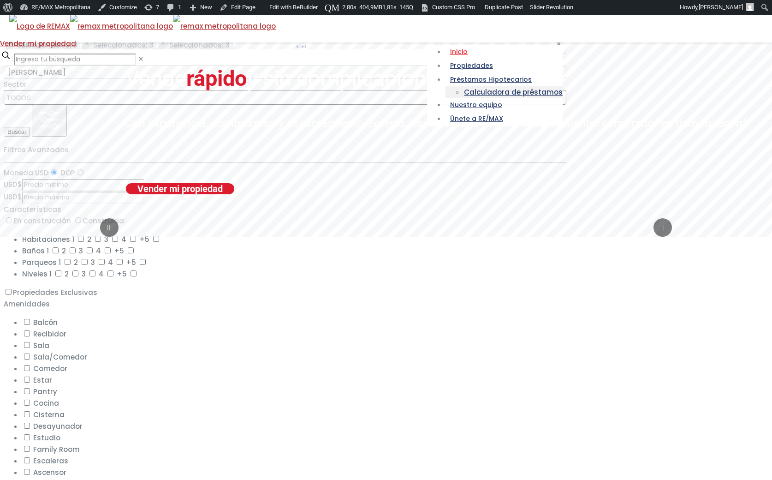
click at [420, 102] on textarea "Search" at bounding box center [286, 98] width 560 height 8
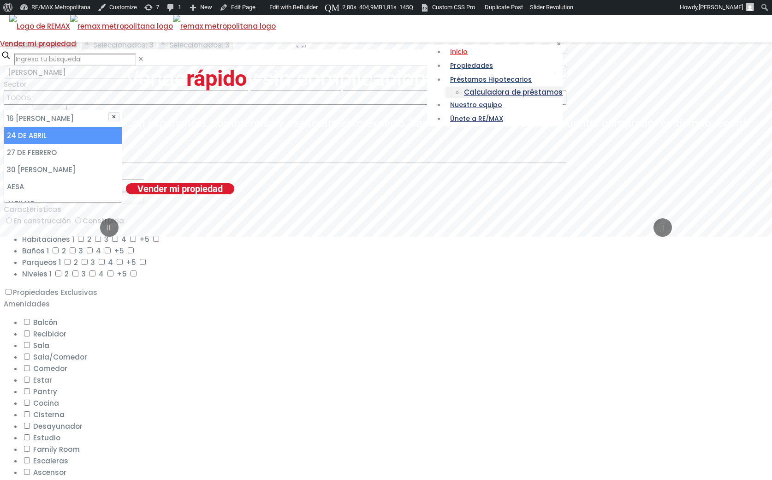
click at [122, 144] on li "24 DE ABRIL" at bounding box center [63, 135] width 118 height 17
select select "222"
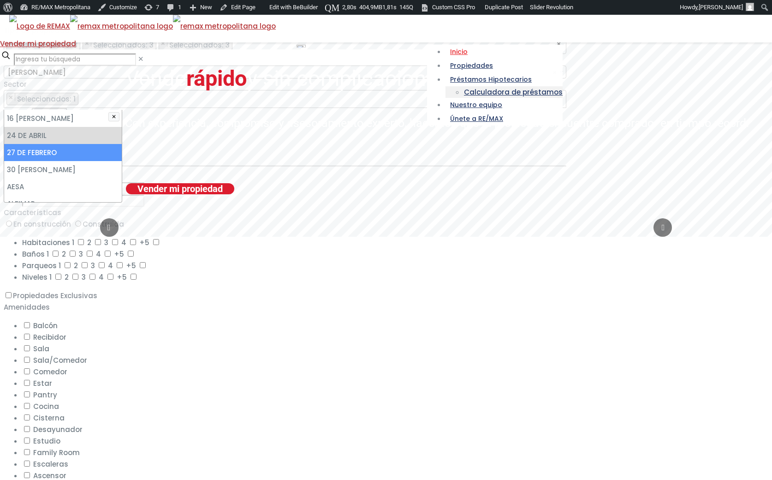
click at [122, 161] on li "27 DE FEBRERO" at bounding box center [63, 152] width 118 height 17
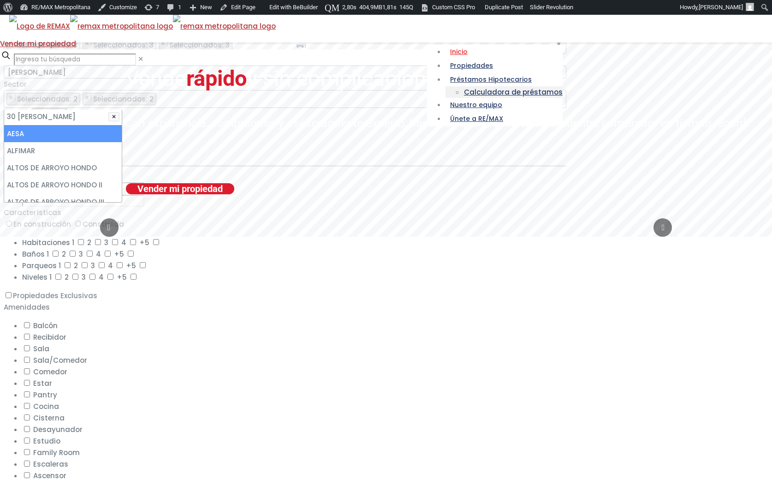
scroll to position [55, 0]
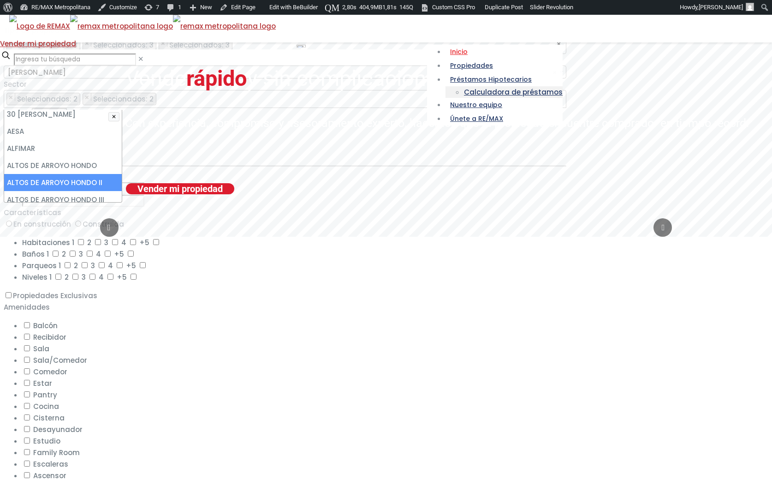
click at [122, 191] on li "ALTOS DE ARROYO HONDO II" at bounding box center [63, 182] width 118 height 17
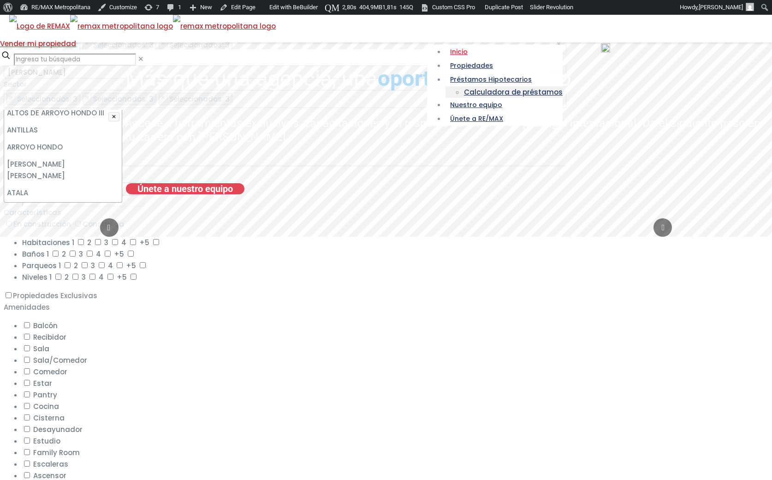
scroll to position [143, 0]
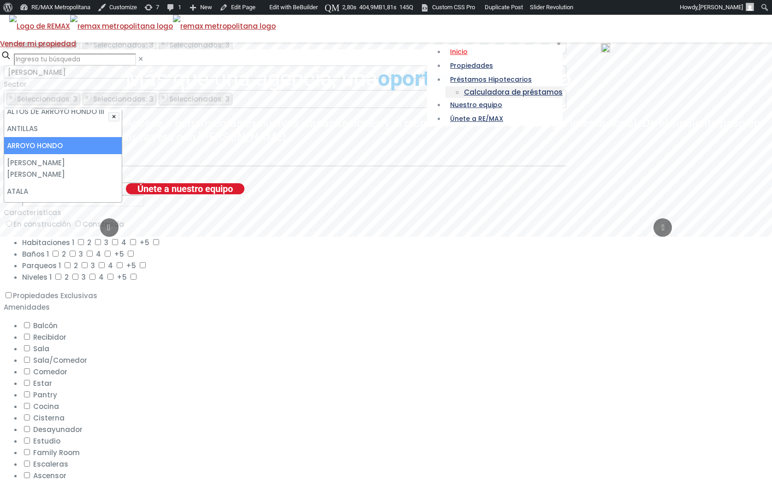
click at [122, 154] on li "ARROYO HONDO" at bounding box center [63, 145] width 118 height 17
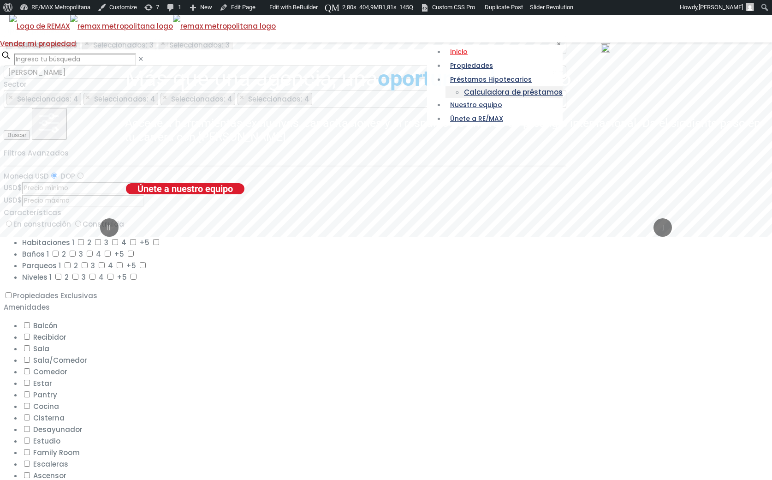
click at [35, 13] on div at bounding box center [290, 13] width 572 height 0
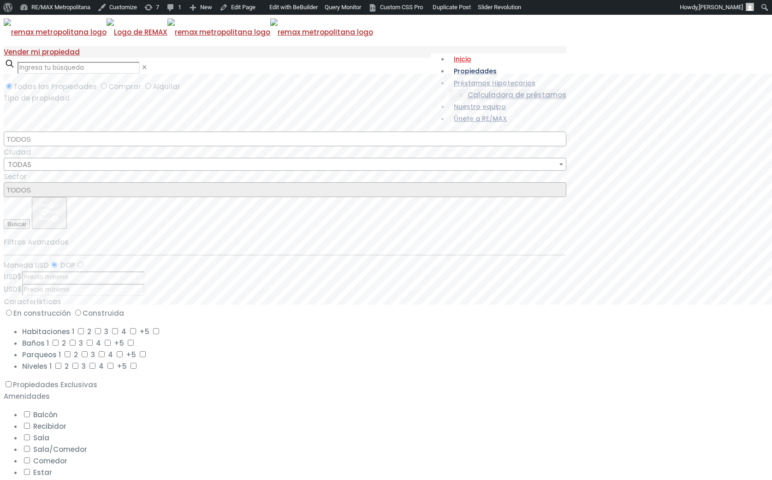
select select
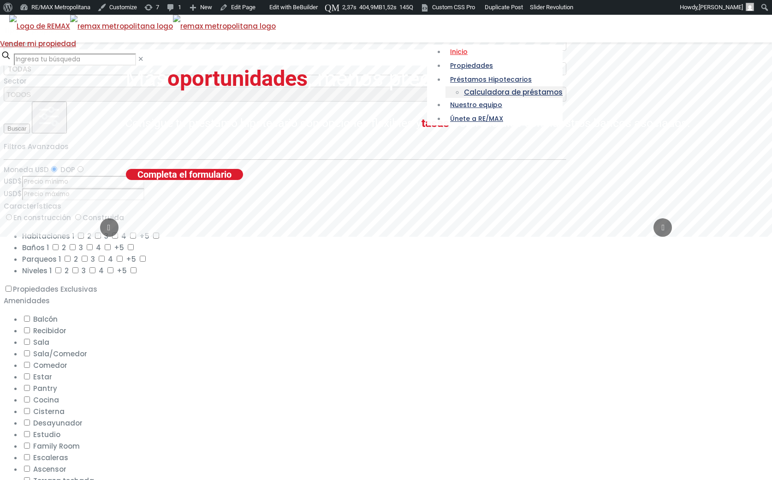
click at [31, 74] on span "TODAS" at bounding box center [20, 69] width 24 height 10
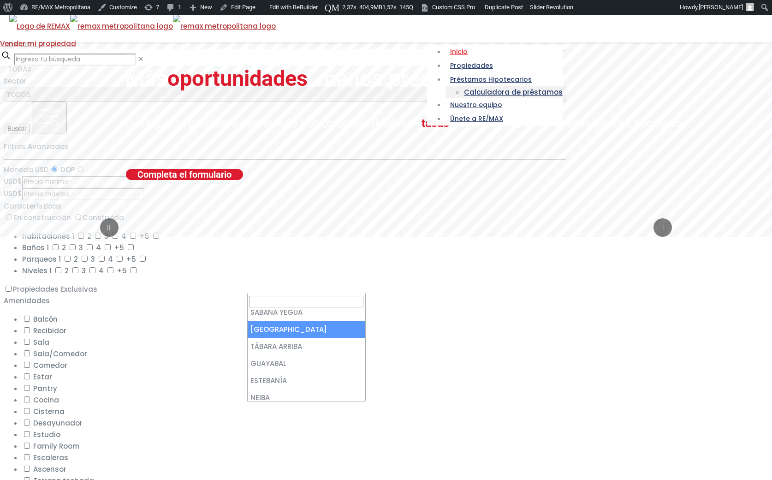
scroll to position [173, 0]
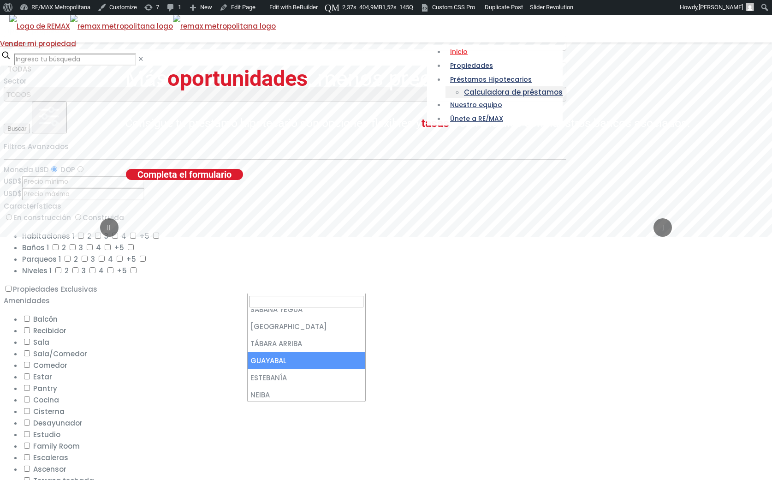
select select "10"
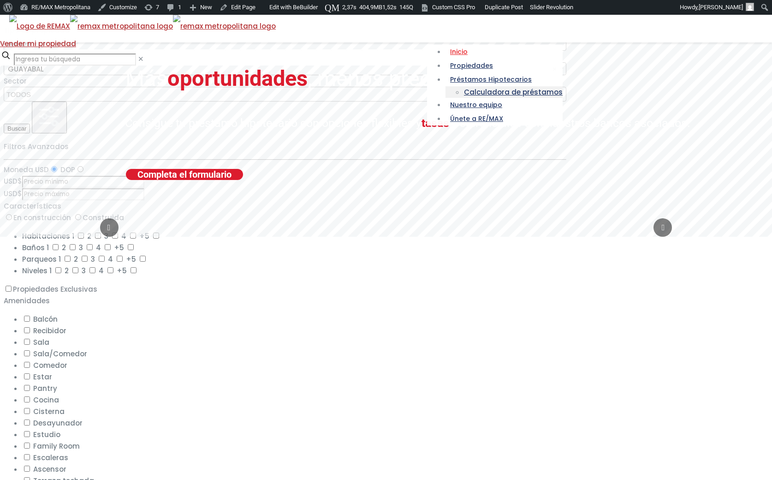
drag, startPoint x: 584, startPoint y: 297, endPoint x: 583, endPoint y: 279, distance: 18.0
click at [30, 133] on button "Buscar" at bounding box center [17, 129] width 26 height 10
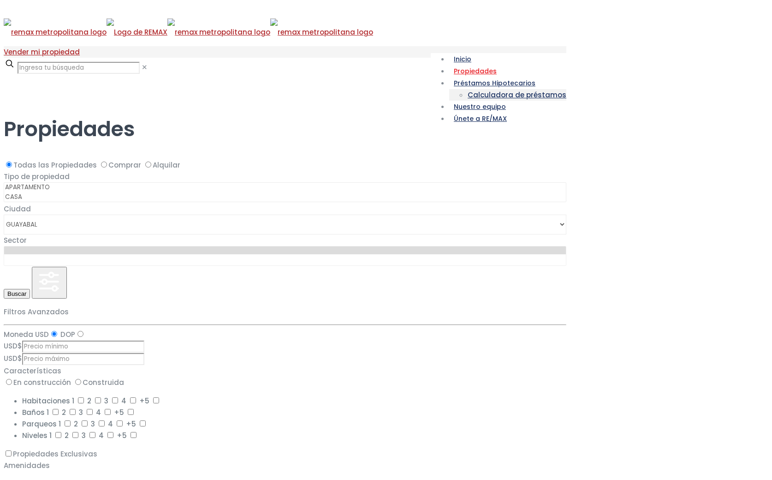
select select
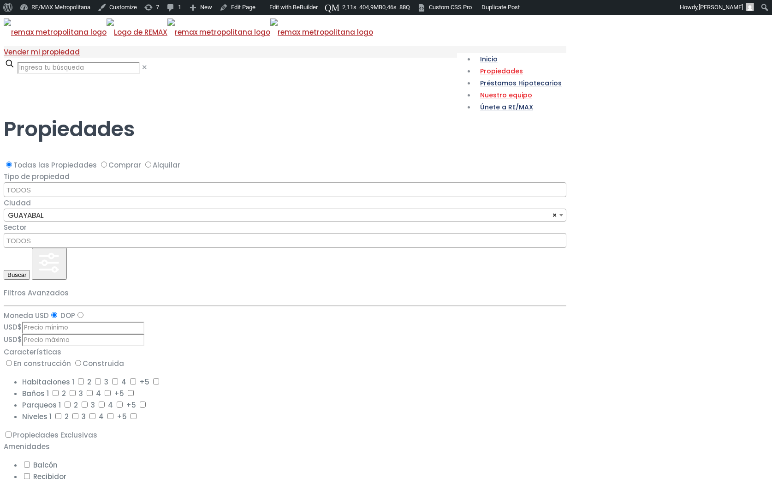
click at [476, 90] on span "Nuestro equipo" at bounding box center [506, 94] width 61 height 9
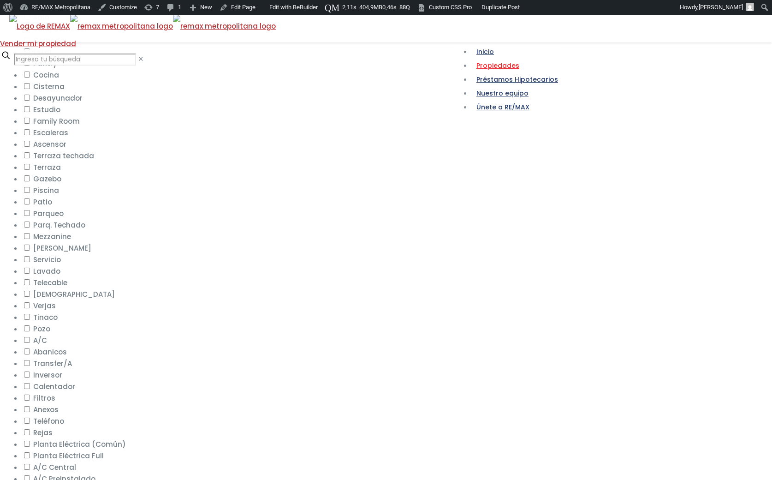
scroll to position [530, 0]
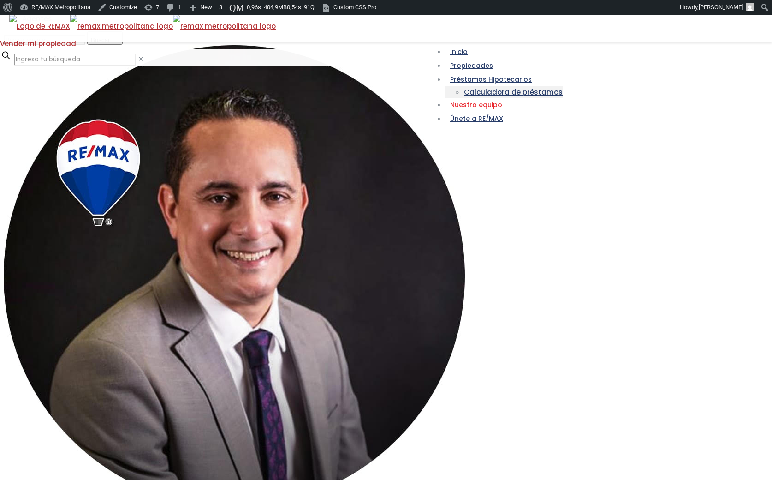
scroll to position [99, 0]
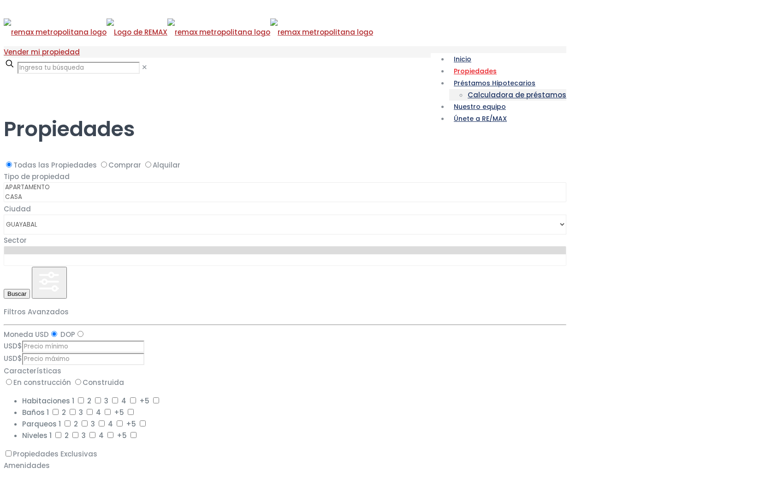
select select
